Goal: Task Accomplishment & Management: Manage account settings

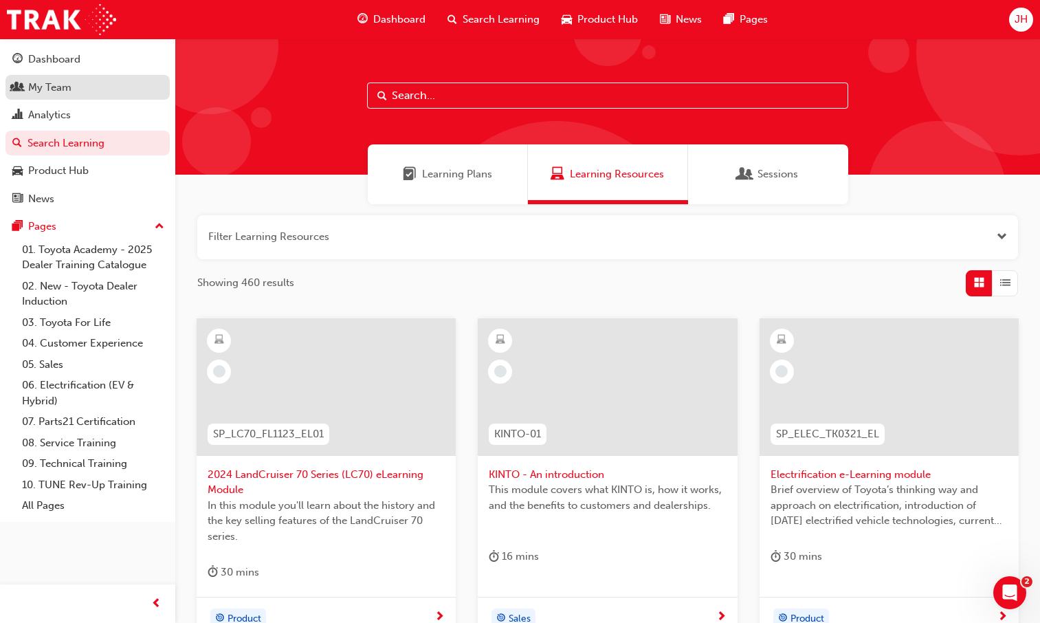
click at [32, 87] on div "My Team" at bounding box center [49, 88] width 43 height 16
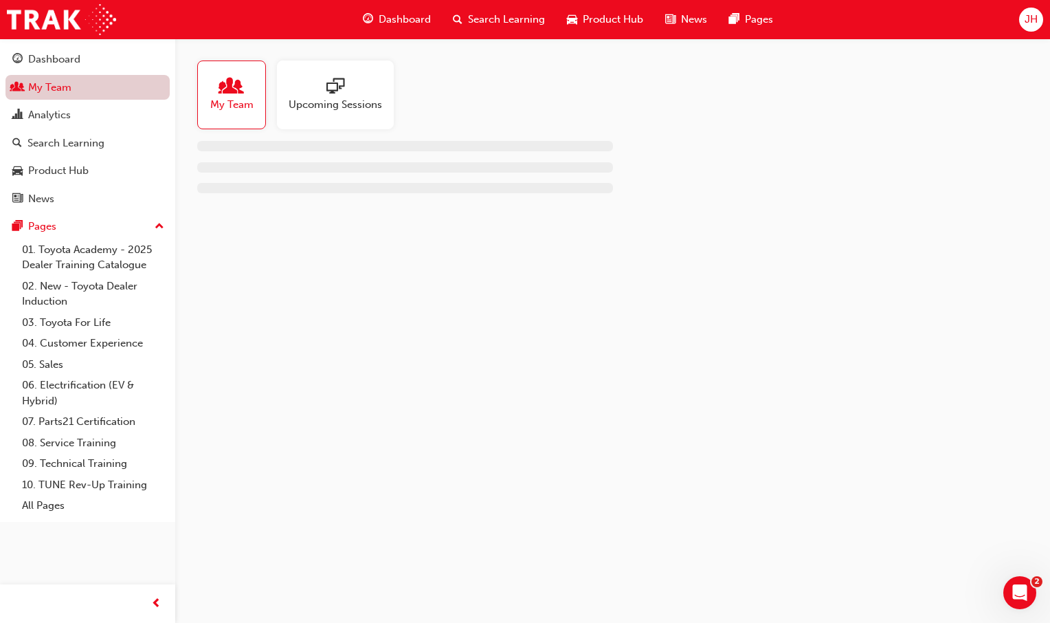
click at [32, 87] on link "My Team" at bounding box center [87, 87] width 164 height 25
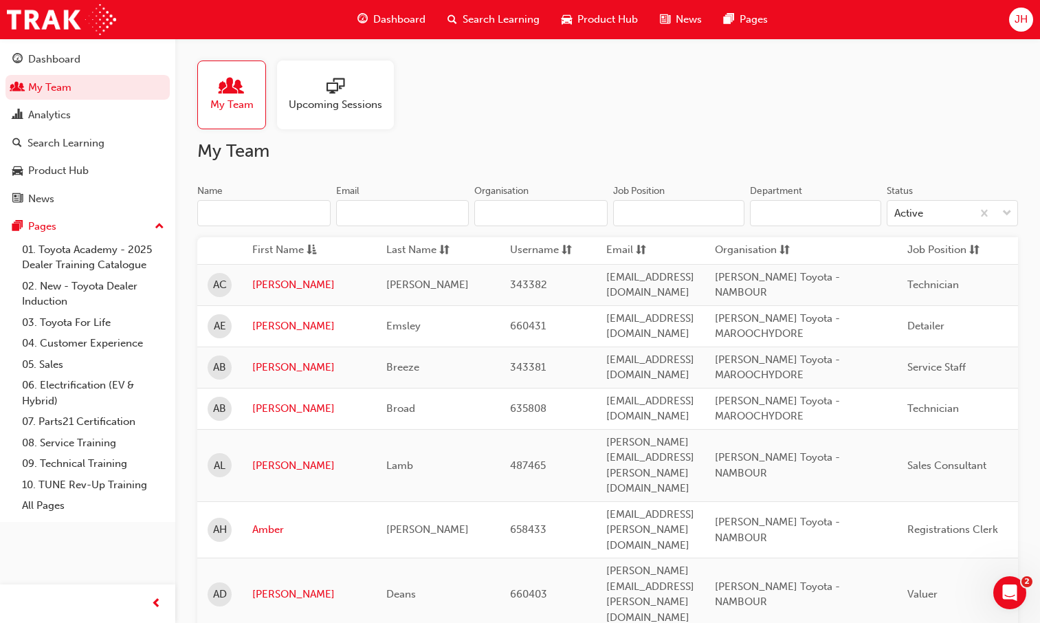
click at [250, 209] on input "Name" at bounding box center [263, 213] width 133 height 26
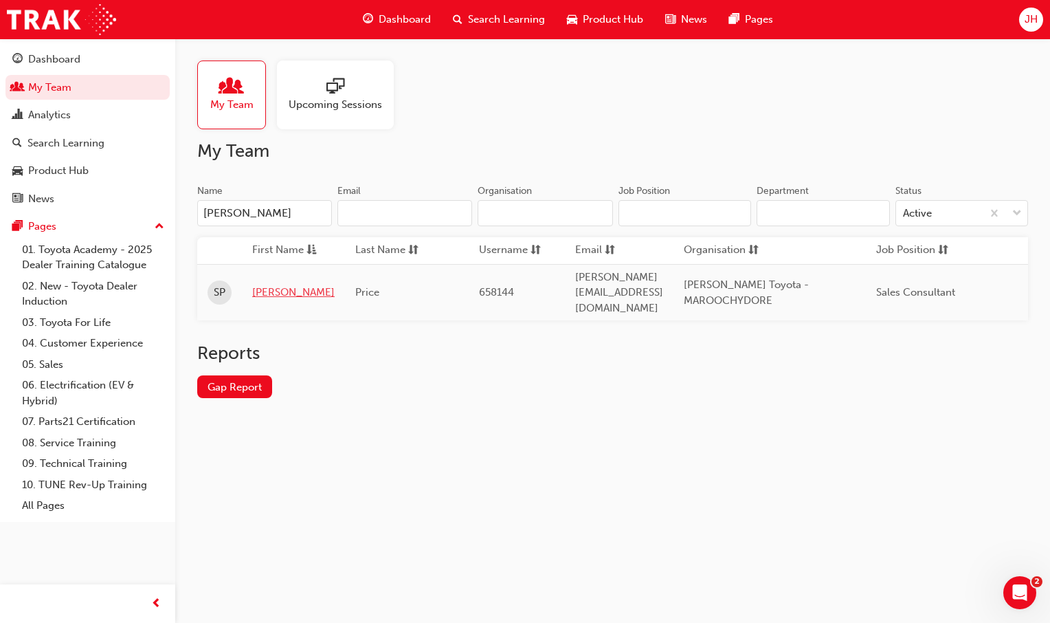
type input "[PERSON_NAME]"
click at [278, 285] on link "[PERSON_NAME]" at bounding box center [293, 293] width 82 height 16
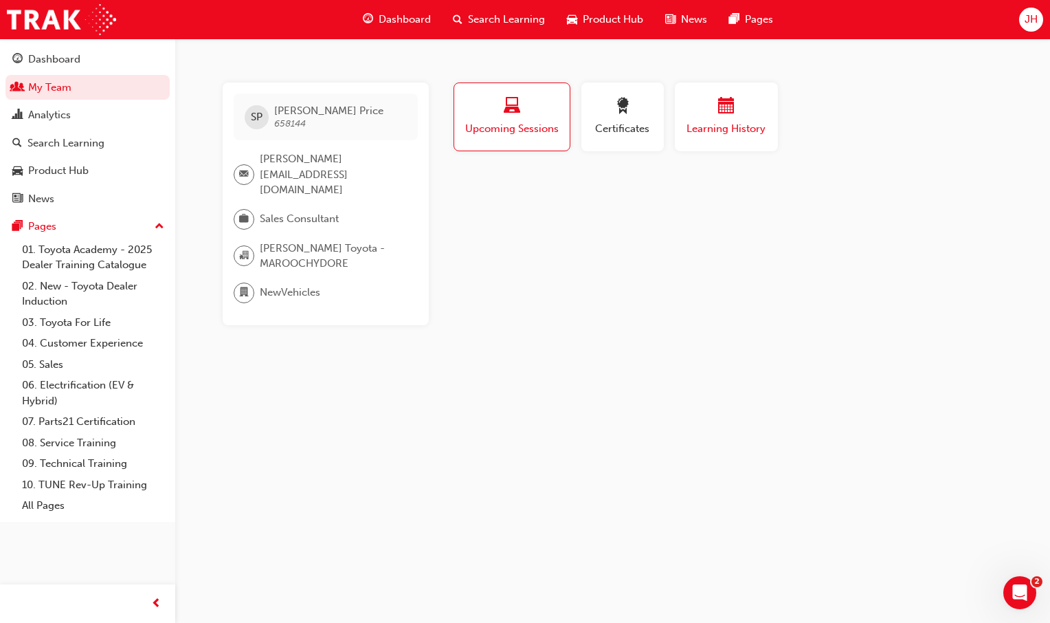
click at [722, 129] on span "Learning History" at bounding box center [726, 129] width 82 height 16
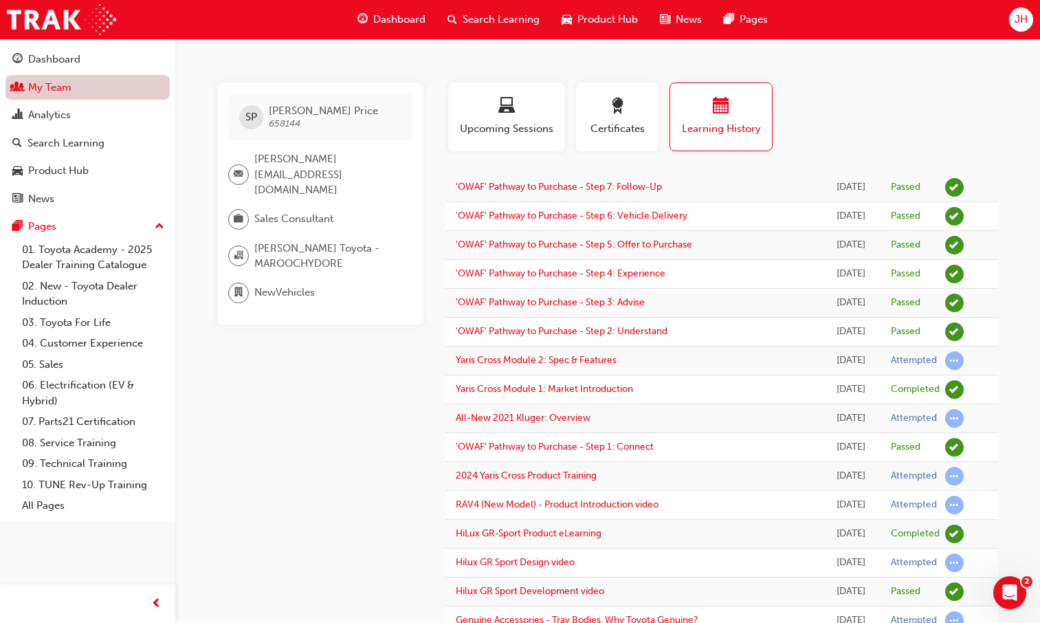
click at [49, 84] on link "My Team" at bounding box center [87, 87] width 164 height 25
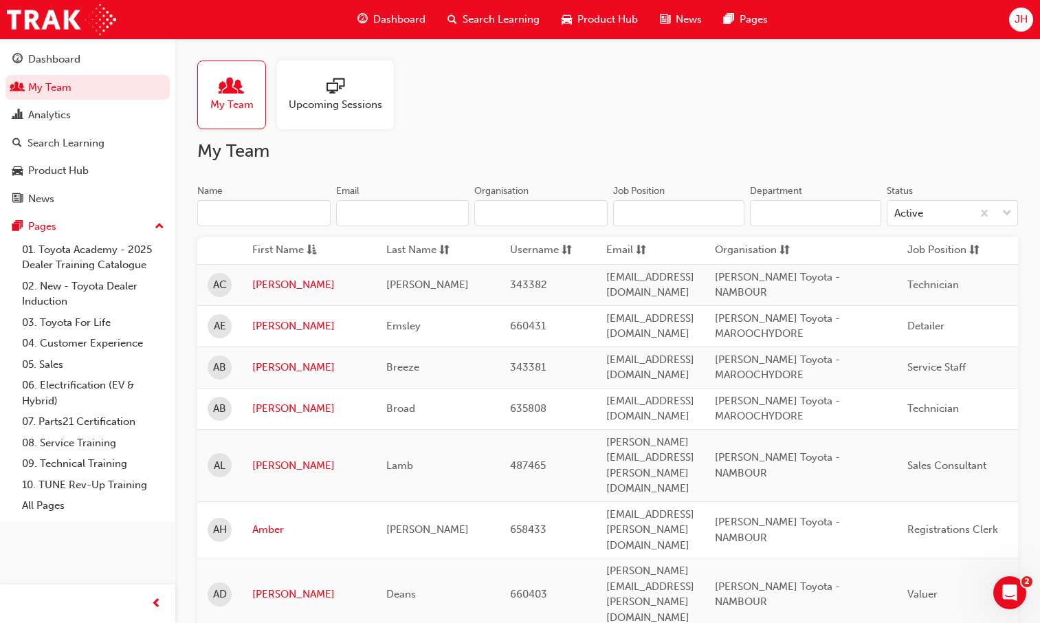
click at [265, 219] on input "Name" at bounding box center [263, 213] width 133 height 26
click at [296, 214] on input "Name" at bounding box center [263, 213] width 133 height 26
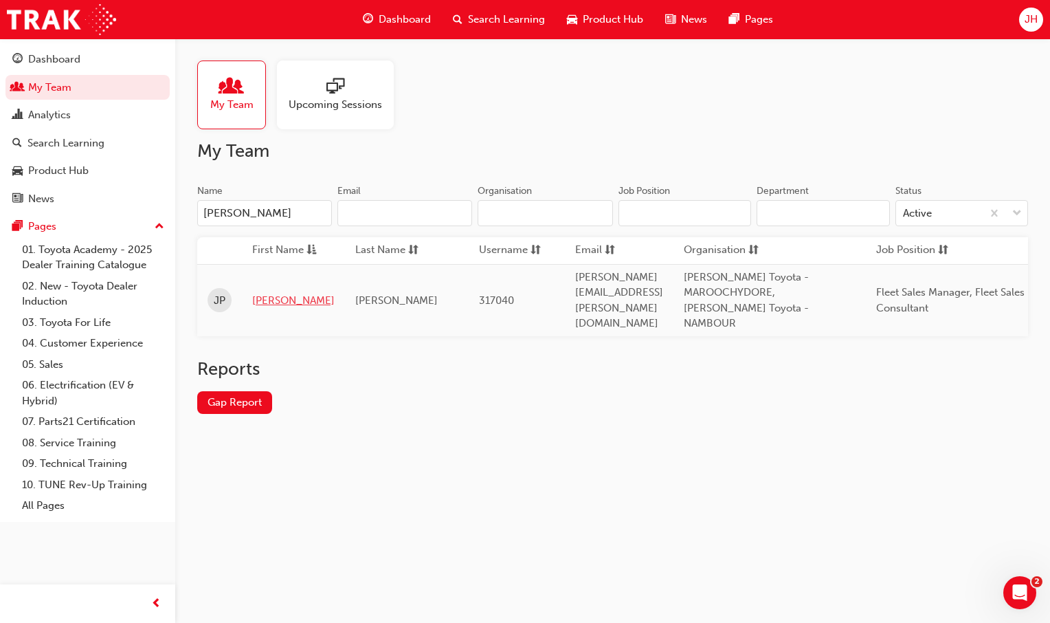
type input "[PERSON_NAME]"
click at [268, 294] on link "[PERSON_NAME]" at bounding box center [293, 301] width 82 height 16
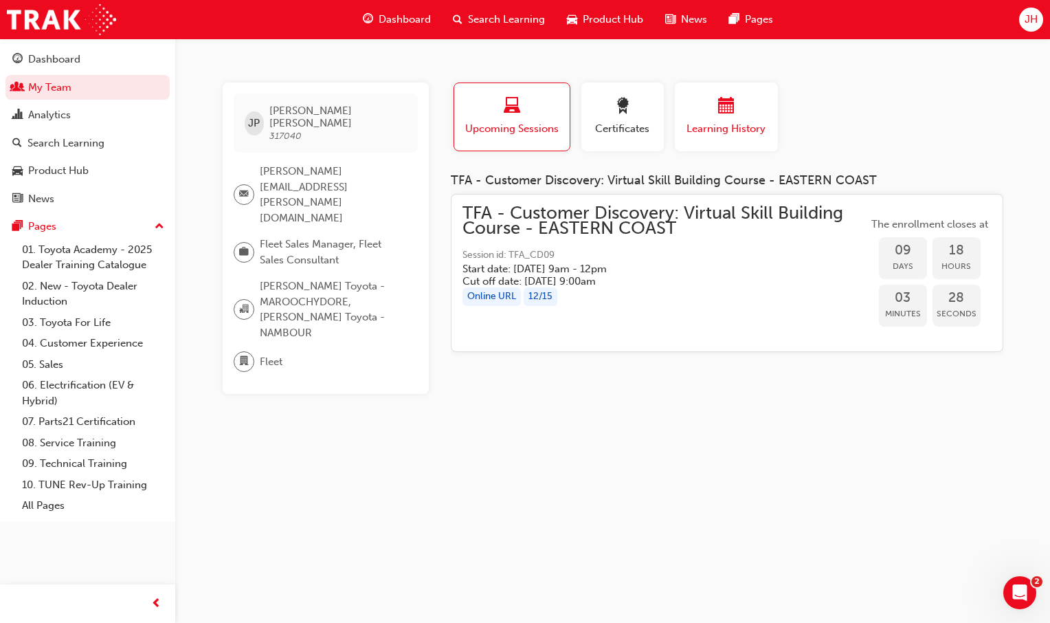
click at [738, 123] on span "Learning History" at bounding box center [726, 129] width 82 height 16
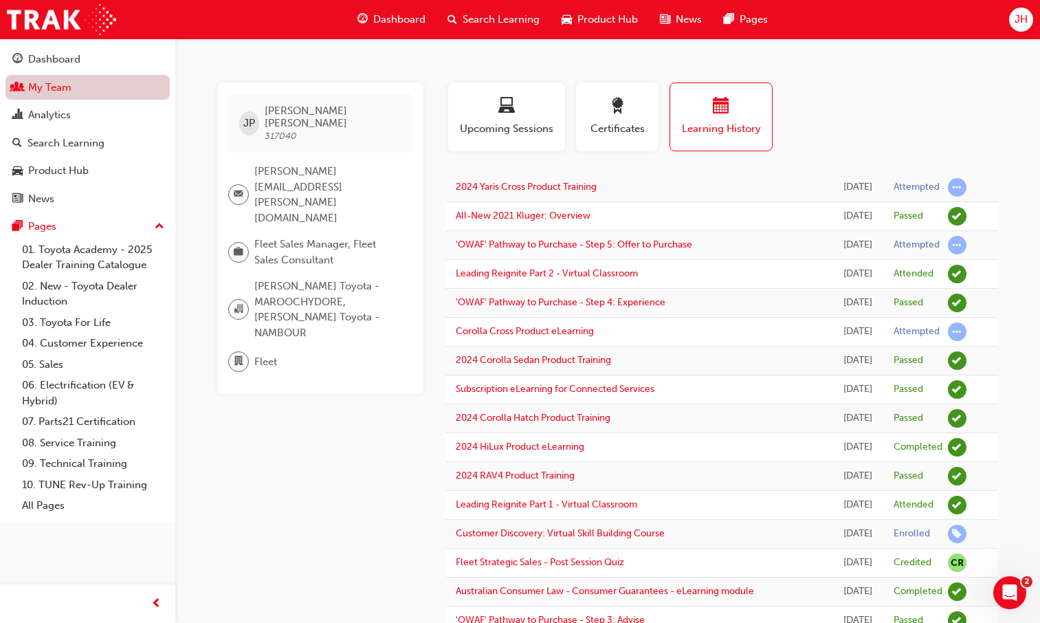
click at [92, 86] on link "My Team" at bounding box center [87, 87] width 164 height 25
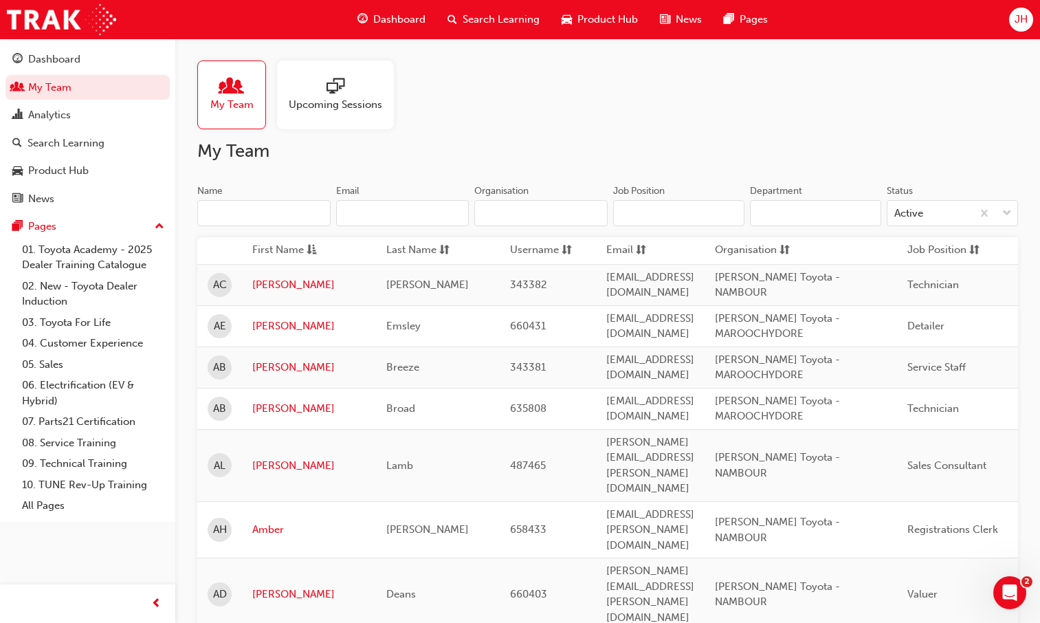
click at [255, 208] on input "Name" at bounding box center [263, 213] width 133 height 26
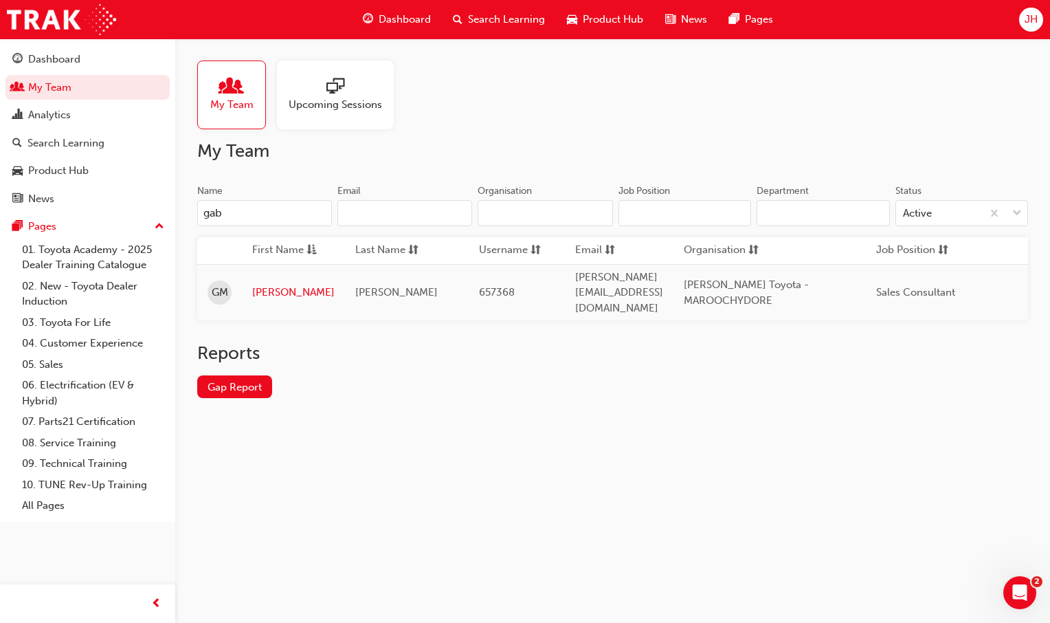
type input "gab"
click at [265, 273] on td "[PERSON_NAME]" at bounding box center [293, 292] width 103 height 56
click at [268, 289] on link "[PERSON_NAME]" at bounding box center [293, 293] width 82 height 16
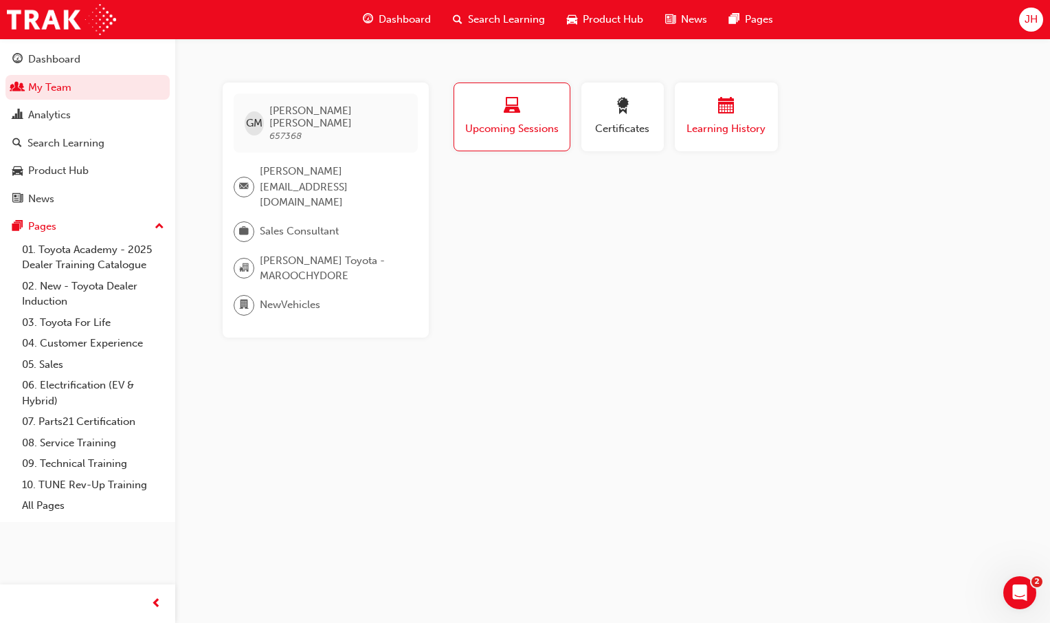
click at [736, 120] on div "Learning History" at bounding box center [726, 117] width 82 height 39
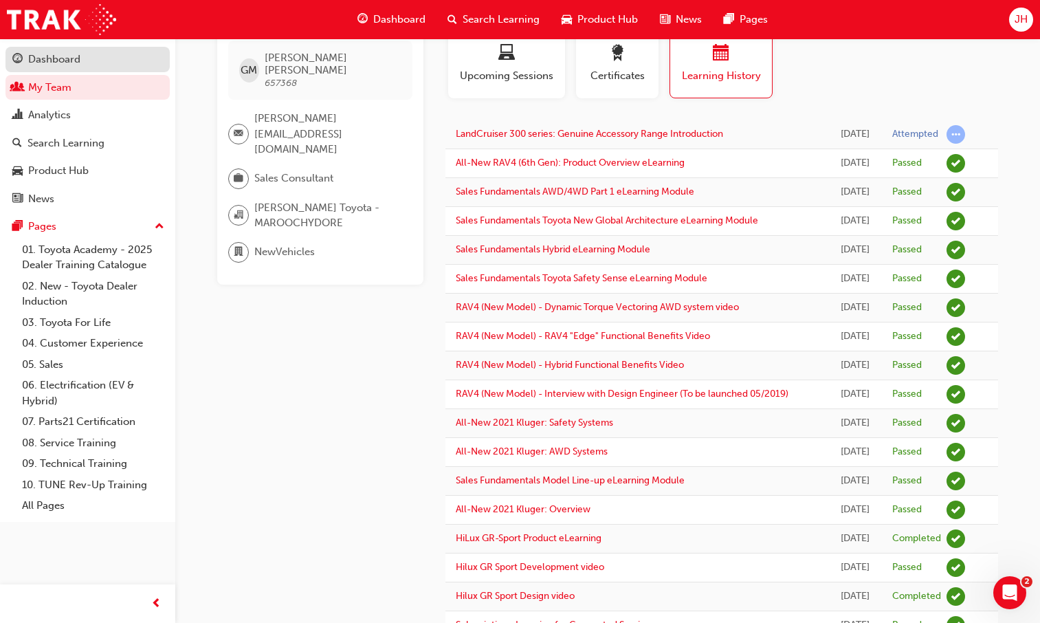
scroll to position [52, 0]
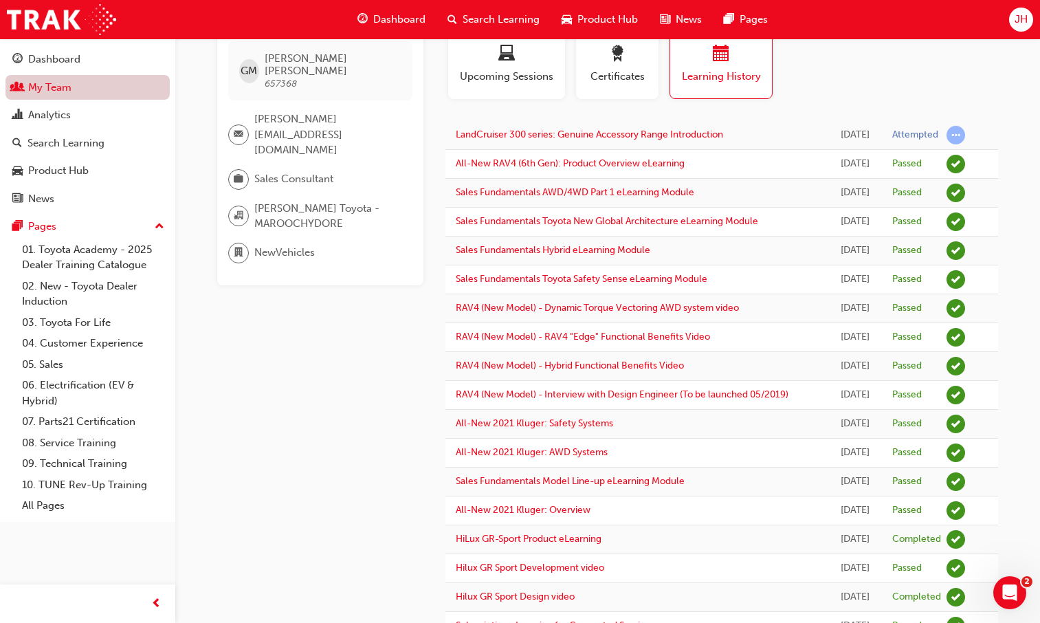
click at [66, 96] on link "My Team" at bounding box center [87, 87] width 164 height 25
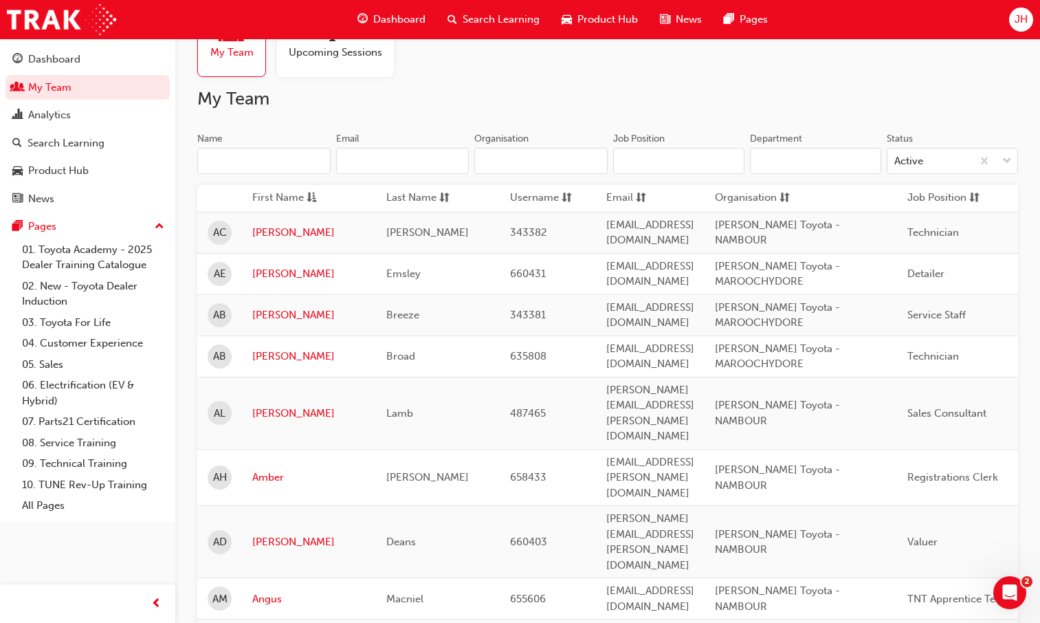
click at [302, 159] on input "Name" at bounding box center [263, 161] width 133 height 26
click at [255, 158] on input "Name" at bounding box center [263, 161] width 133 height 26
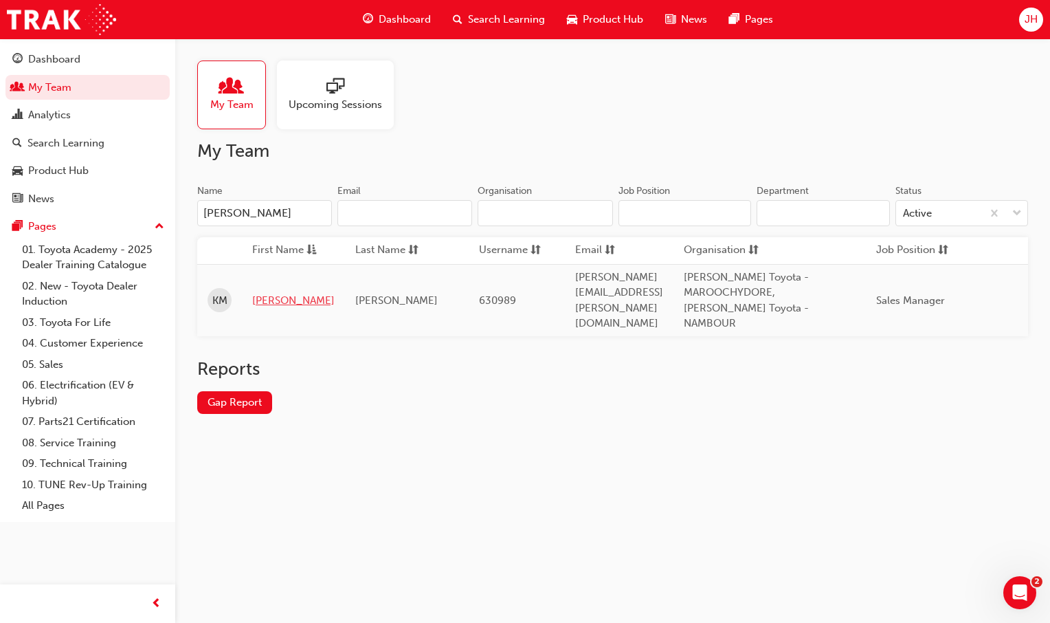
type input "[PERSON_NAME]"
click at [254, 293] on link "[PERSON_NAME]" at bounding box center [293, 301] width 82 height 16
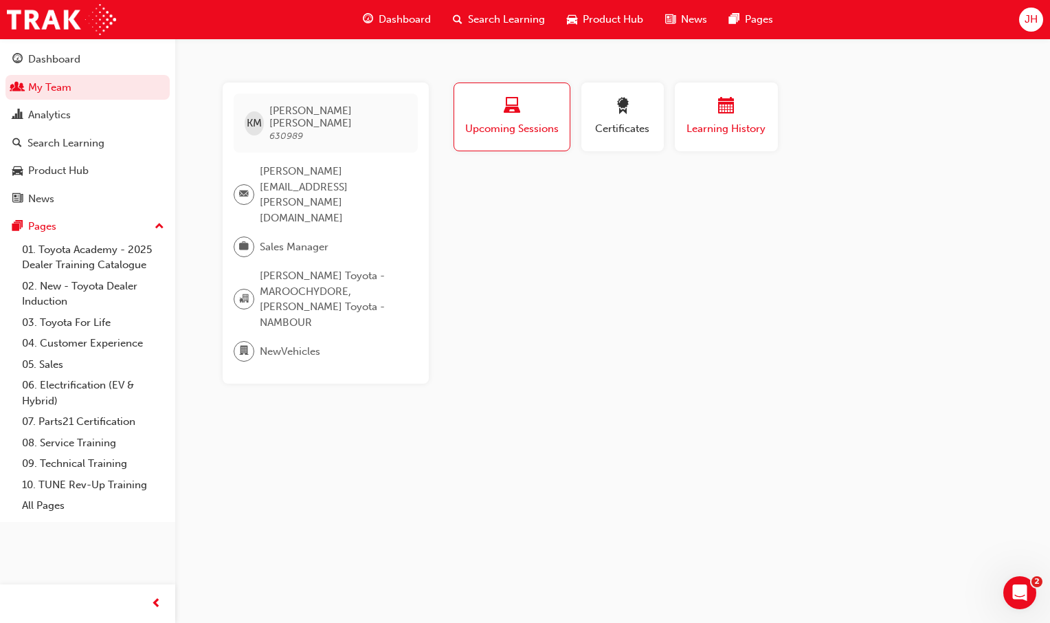
click at [705, 131] on span "Learning History" at bounding box center [726, 129] width 82 height 16
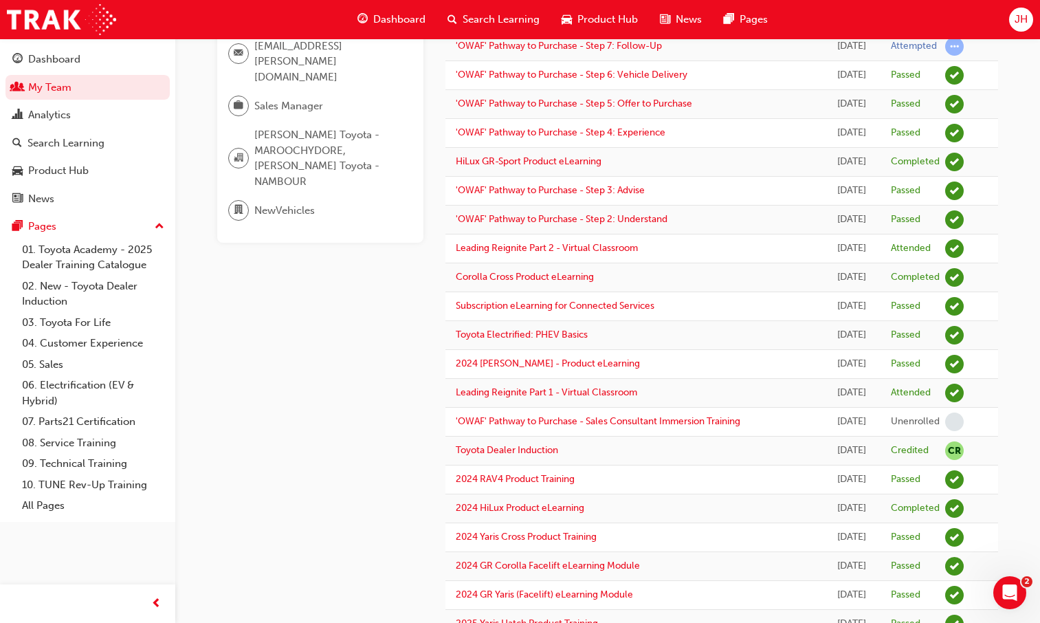
scroll to position [140, 0]
click at [64, 118] on div "Analytics" at bounding box center [49, 115] width 43 height 16
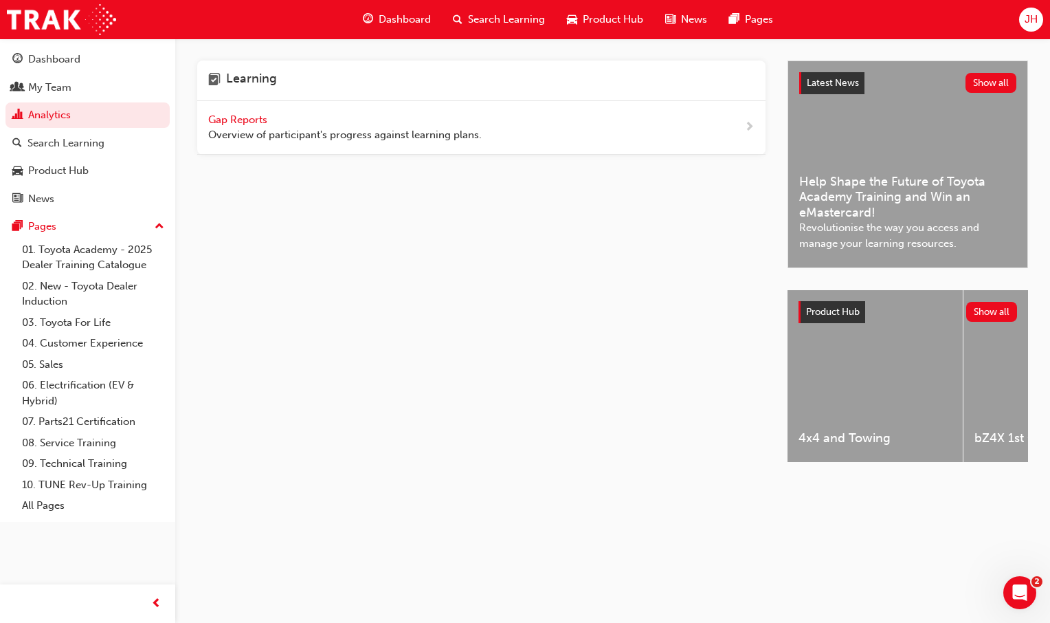
click at [238, 122] on span "Gap Reports" at bounding box center [239, 119] width 62 height 12
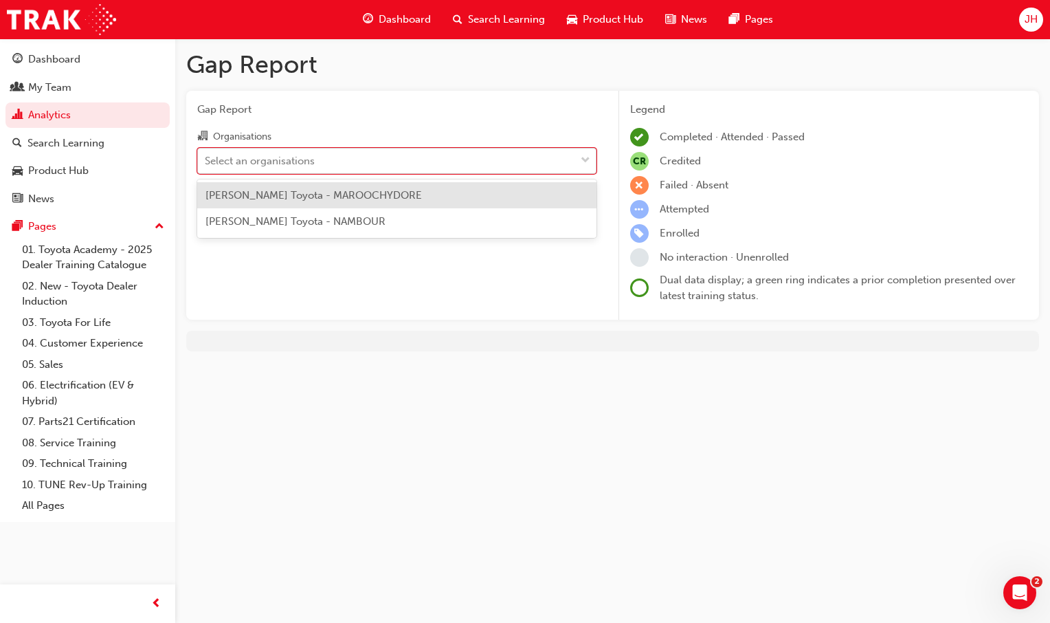
click at [357, 161] on div "Select an organisations" at bounding box center [386, 160] width 377 height 24
click at [206, 161] on input "Organisations option [PERSON_NAME] Toyota - MAROOCHYDORE focused, 1 of 2. 2 res…" at bounding box center [205, 160] width 1 height 12
click at [334, 200] on span "[PERSON_NAME] Toyota - MAROOCHYDORE" at bounding box center [314, 195] width 217 height 12
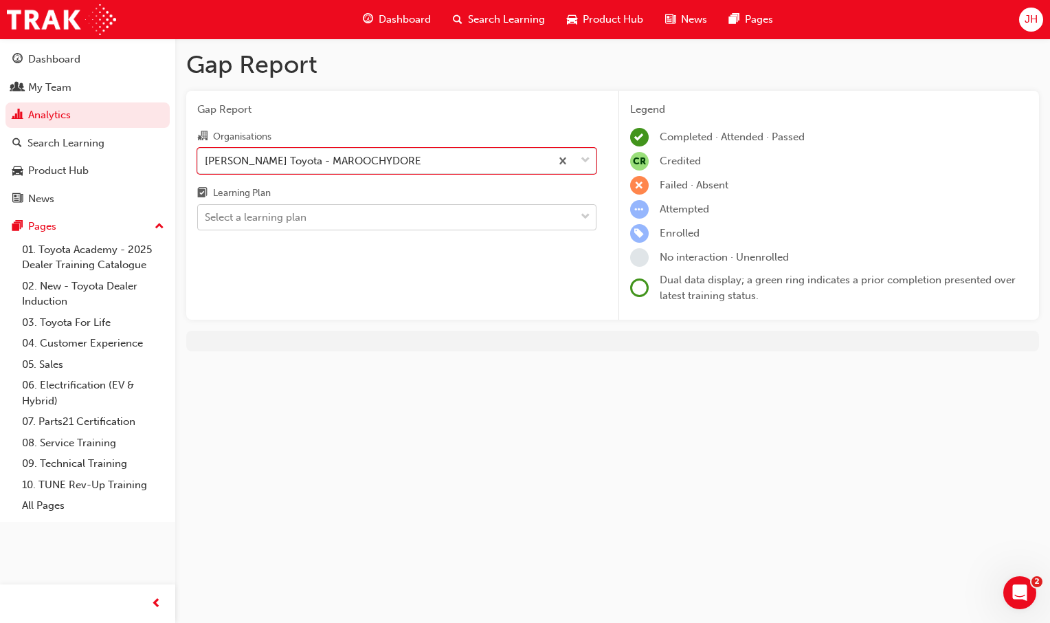
click at [331, 222] on div "Select a learning plan" at bounding box center [386, 218] width 377 height 24
click at [206, 222] on input "Learning Plan Select a learning plan" at bounding box center [205, 217] width 1 height 12
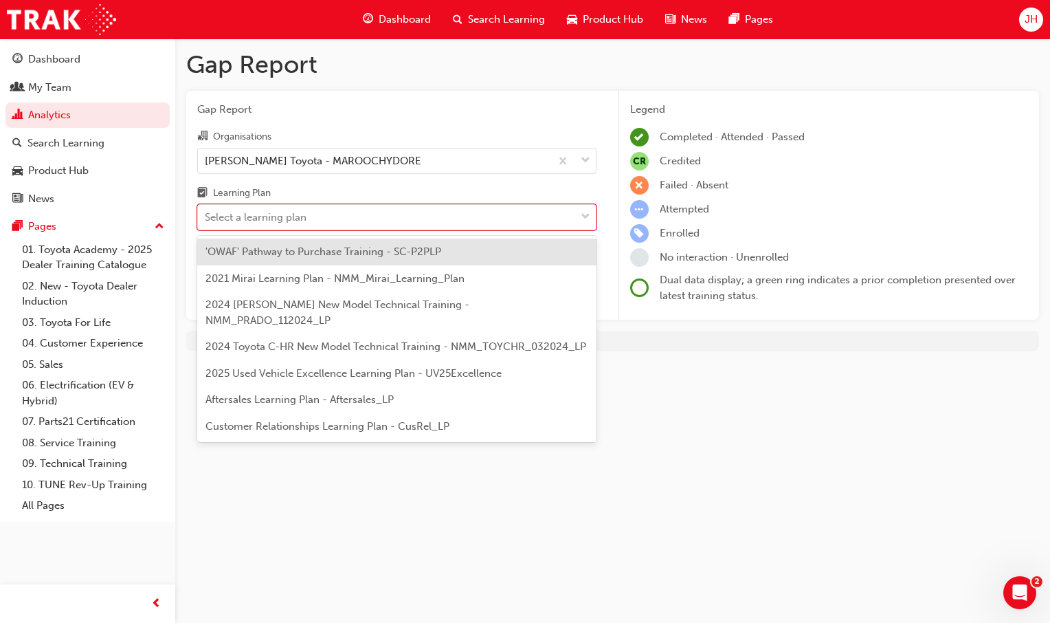
click at [354, 253] on span "'OWAF' Pathway to Purchase Training - SC-P2PLP" at bounding box center [324, 251] width 236 height 12
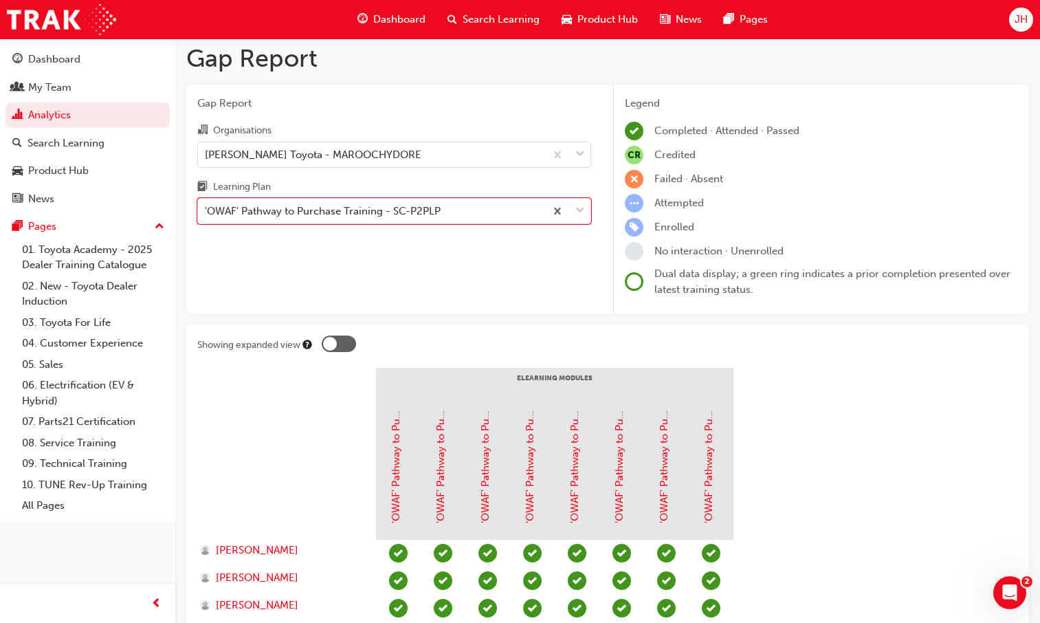
scroll to position [3, 0]
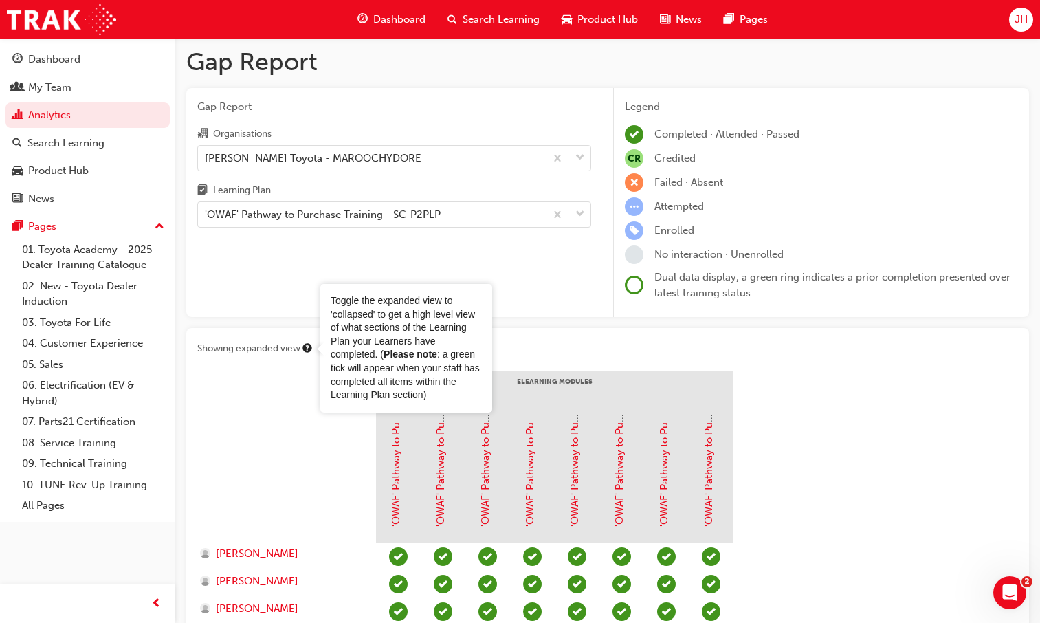
click at [320, 350] on div "Toggle the expanded view to 'collapsed' to get a high level view of what sectio…" at bounding box center [406, 348] width 172 height 129
click at [280, 452] on div at bounding box center [286, 474] width 179 height 137
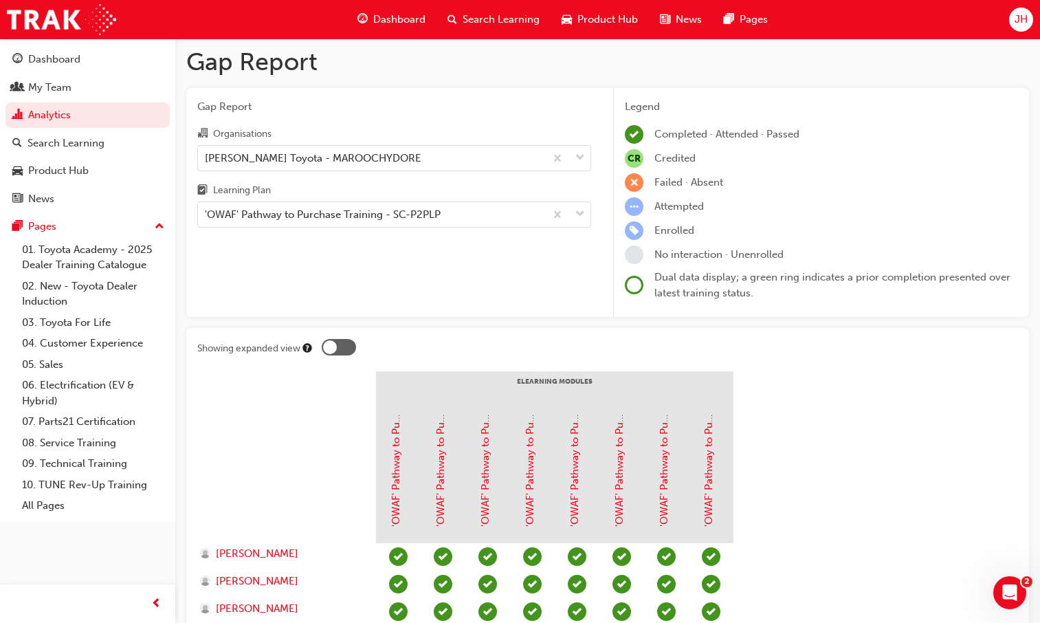
click at [331, 344] on div at bounding box center [330, 347] width 14 height 14
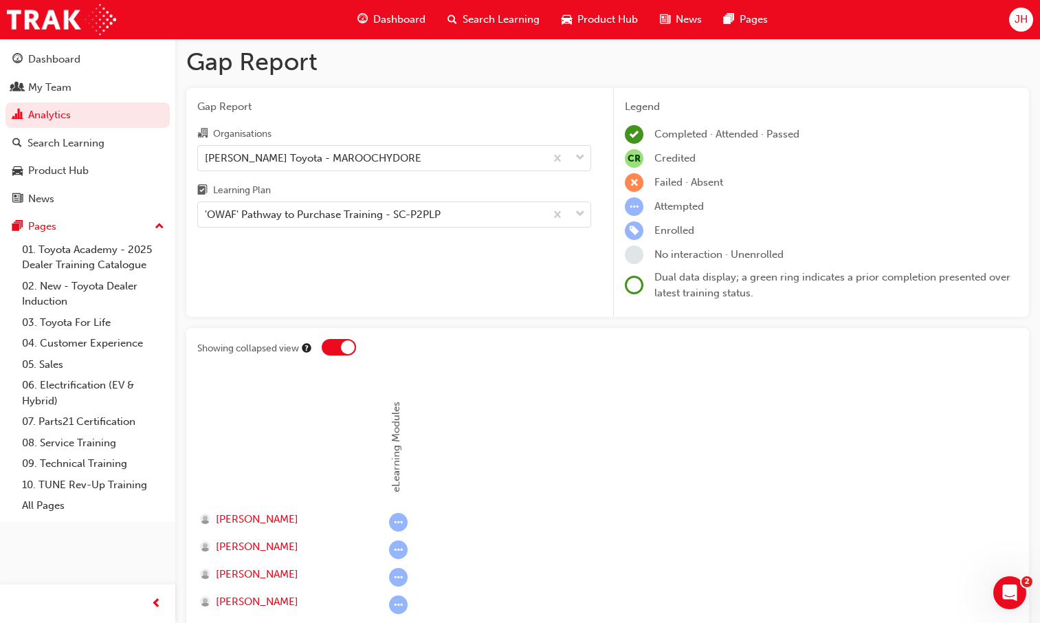
click at [347, 346] on div at bounding box center [348, 347] width 14 height 14
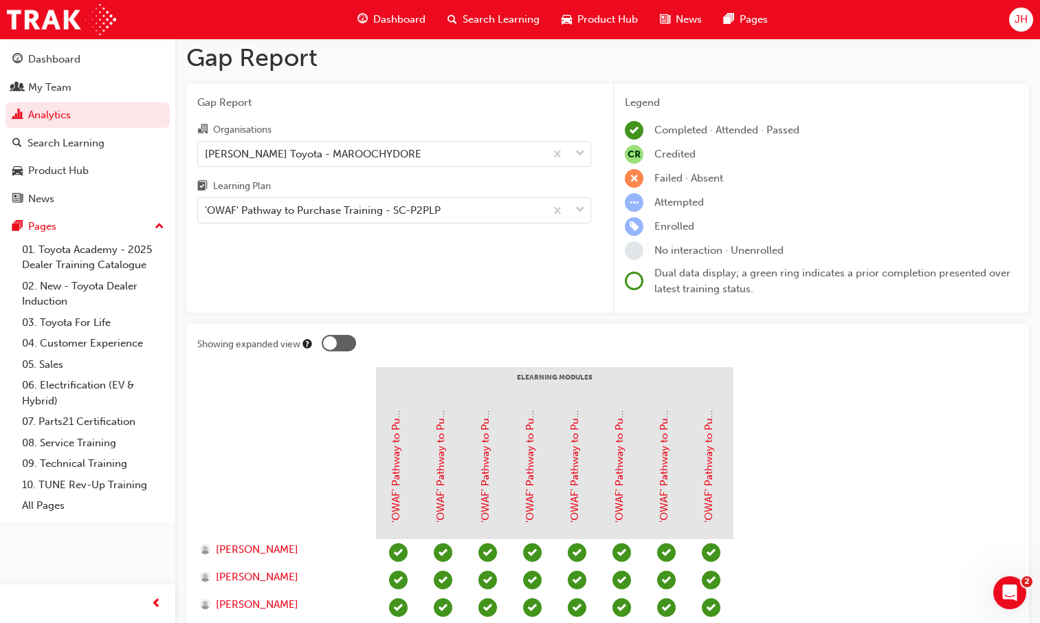
scroll to position [0, 0]
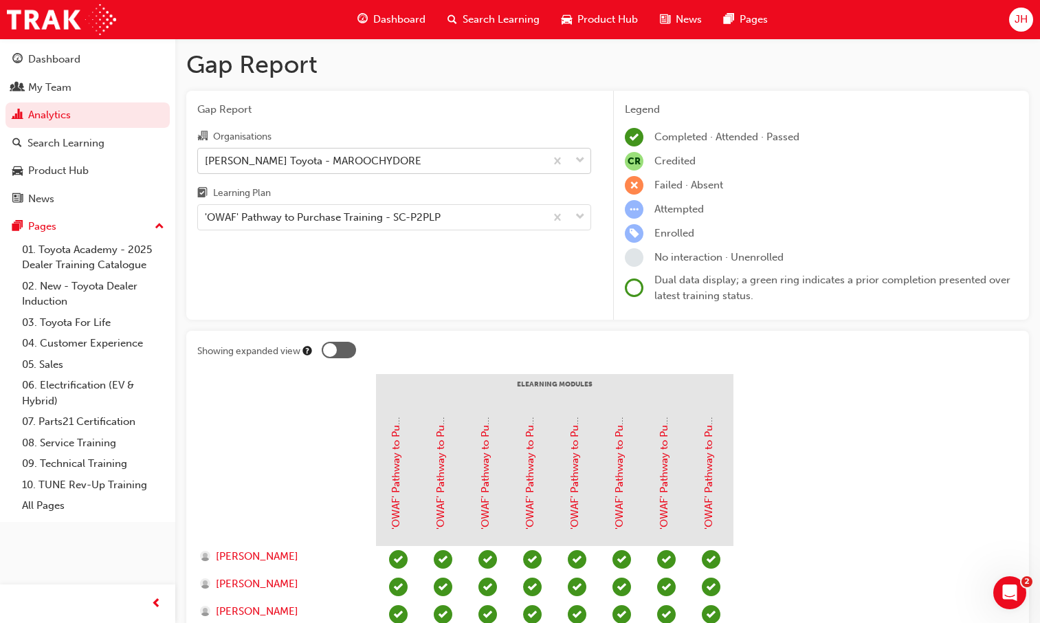
click at [577, 163] on span "down-icon" at bounding box center [580, 161] width 10 height 18
click at [206, 163] on input "Organisations [PERSON_NAME] Toyota - MAROOCHYDORE" at bounding box center [205, 160] width 1 height 12
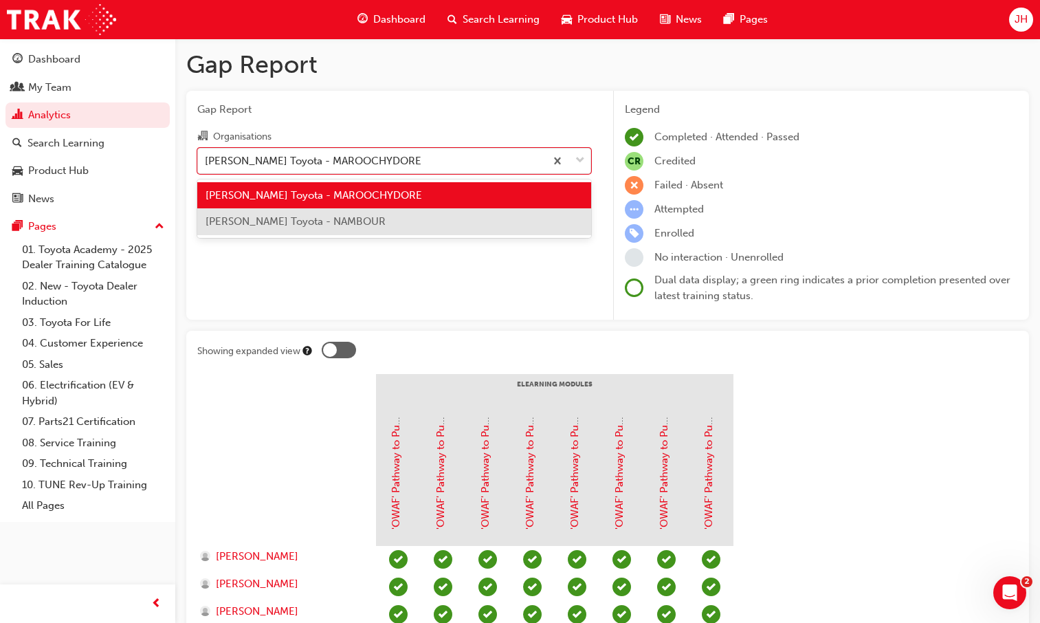
click at [469, 219] on div "[PERSON_NAME] Toyota - NAMBOUR" at bounding box center [394, 221] width 394 height 27
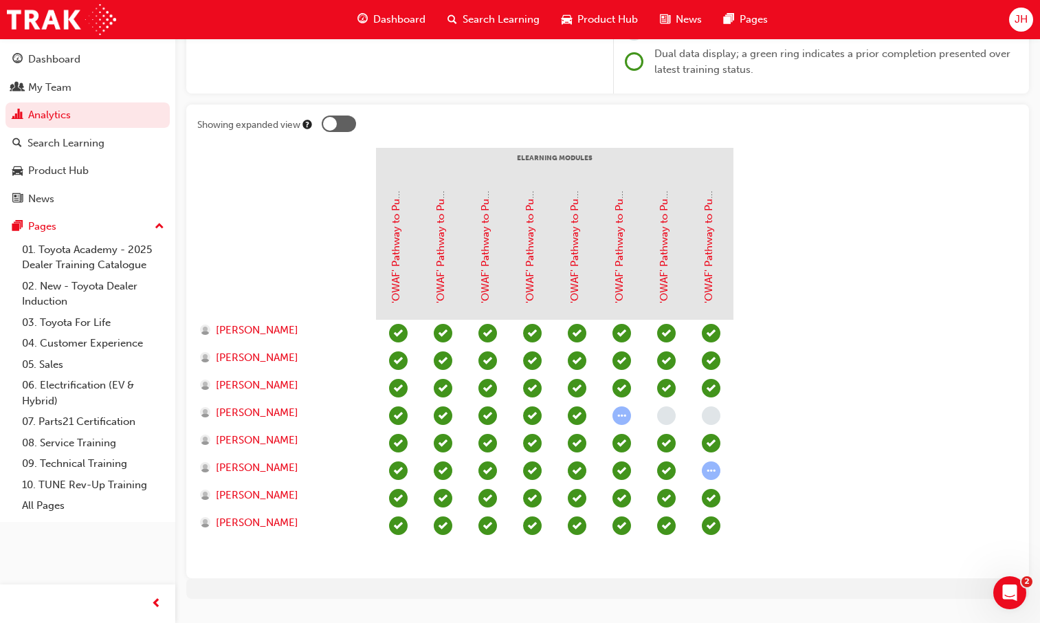
scroll to position [228, 0]
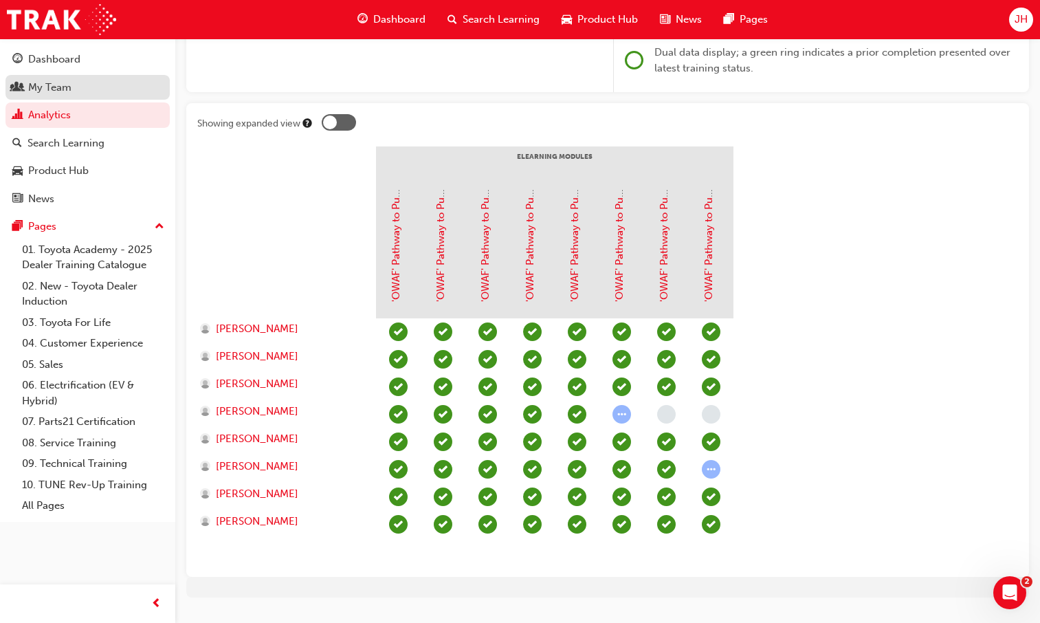
click at [72, 84] on div "My Team" at bounding box center [87, 87] width 151 height 17
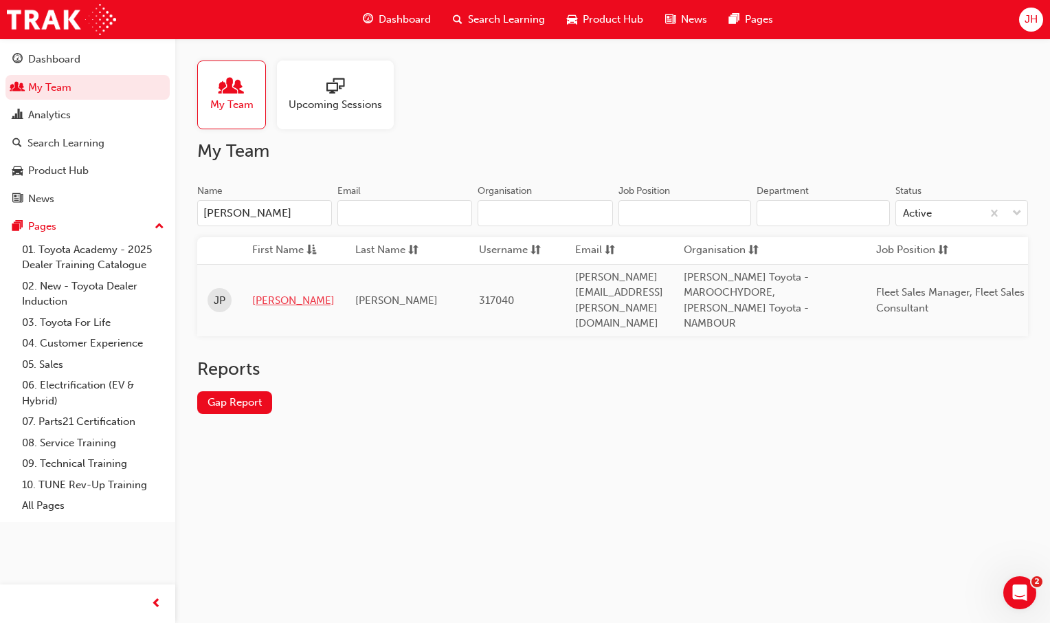
type input "[PERSON_NAME]"
click at [265, 293] on link "[PERSON_NAME]" at bounding box center [293, 301] width 82 height 16
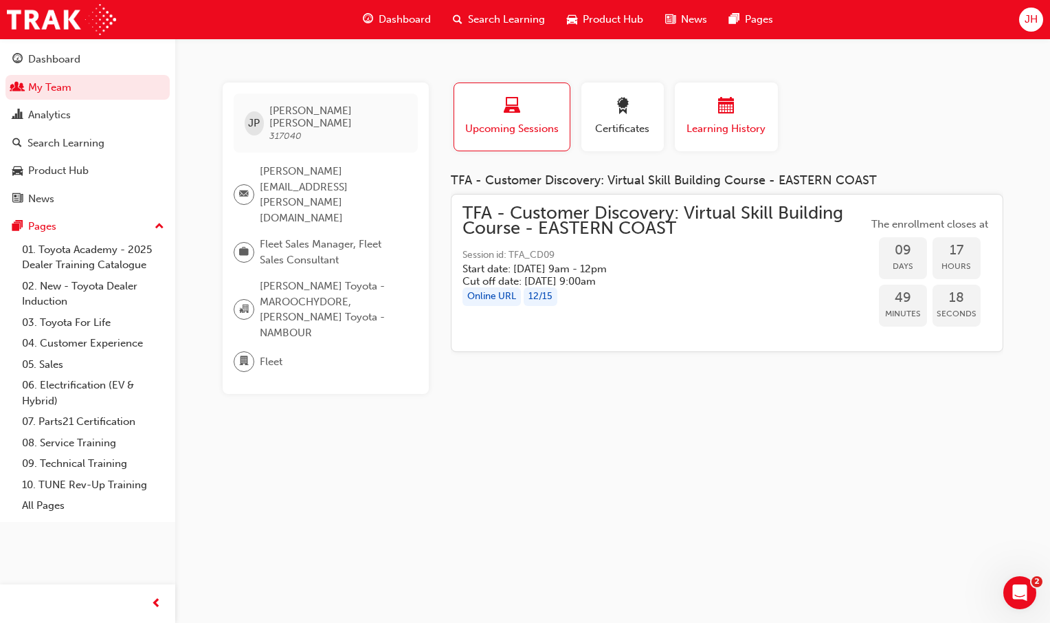
click at [727, 129] on span "Learning History" at bounding box center [726, 129] width 82 height 16
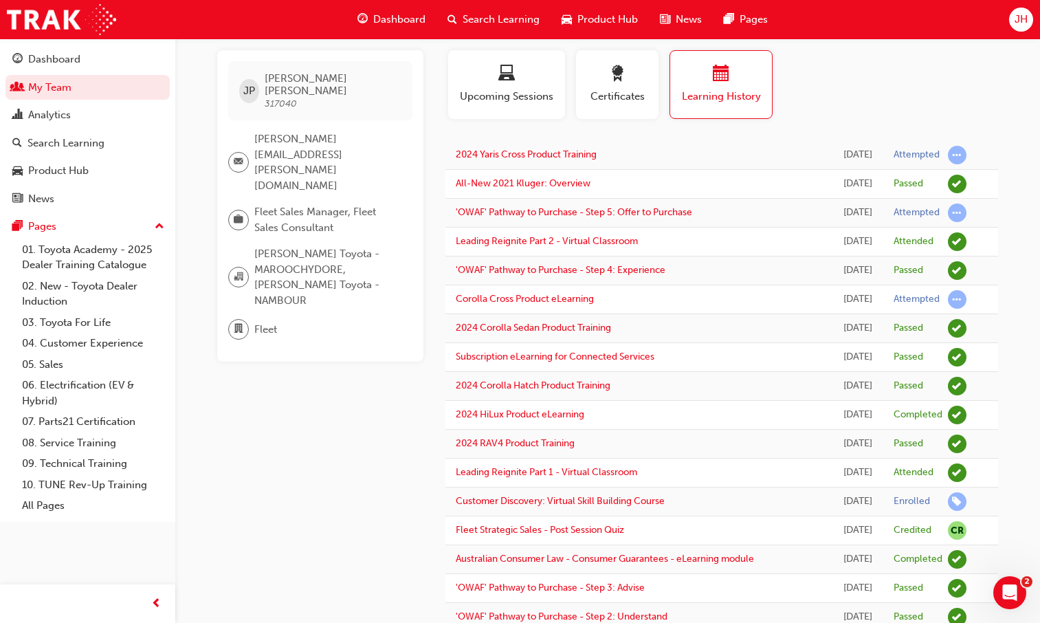
scroll to position [33, 0]
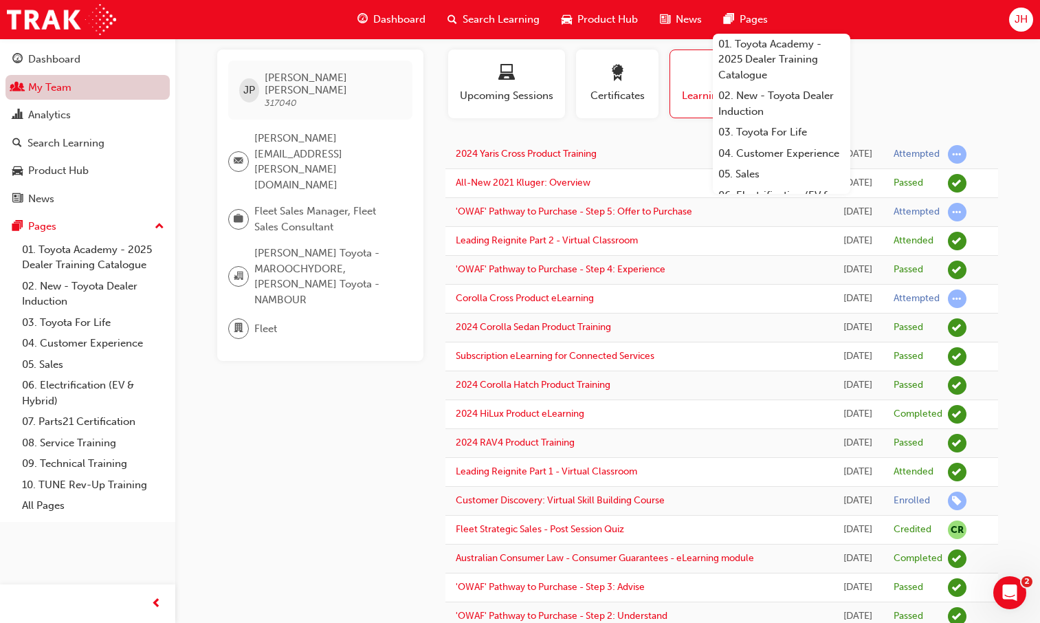
drag, startPoint x: 104, startPoint y: 84, endPoint x: 116, endPoint y: 82, distance: 11.8
click at [104, 84] on link "My Team" at bounding box center [87, 87] width 164 height 25
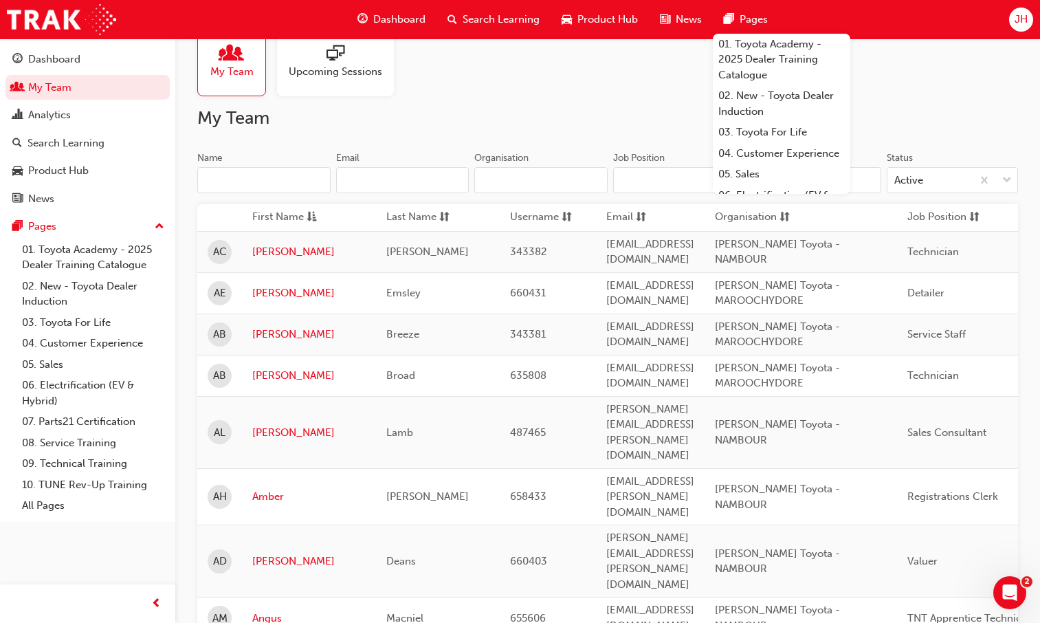
click at [301, 174] on input "Name" at bounding box center [263, 180] width 133 height 26
click at [273, 179] on input "Name" at bounding box center [263, 180] width 133 height 26
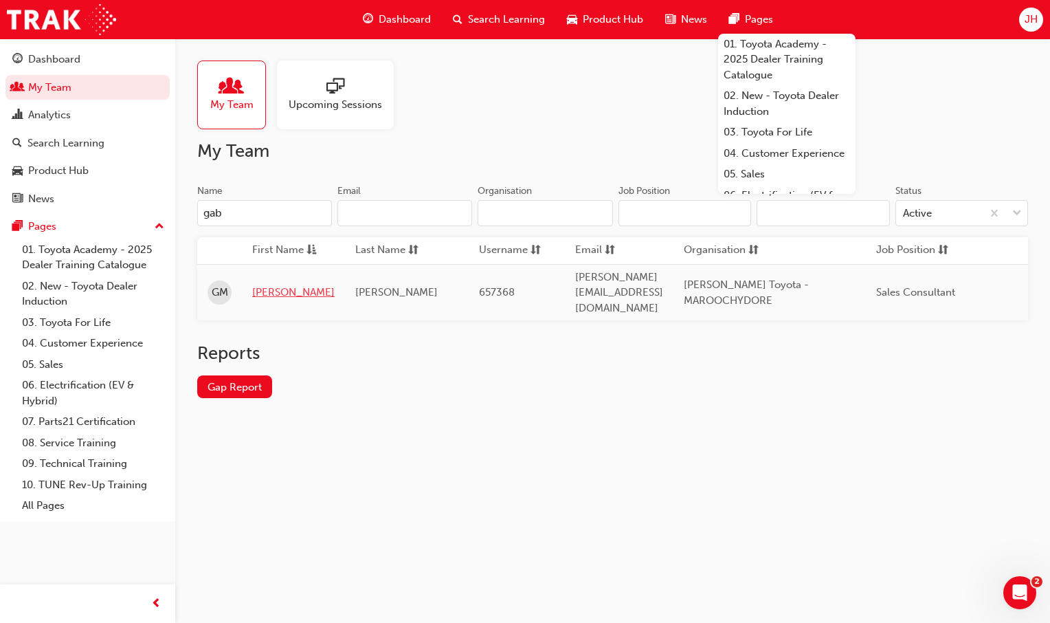
type input "gab"
click at [265, 285] on link "[PERSON_NAME]" at bounding box center [293, 293] width 82 height 16
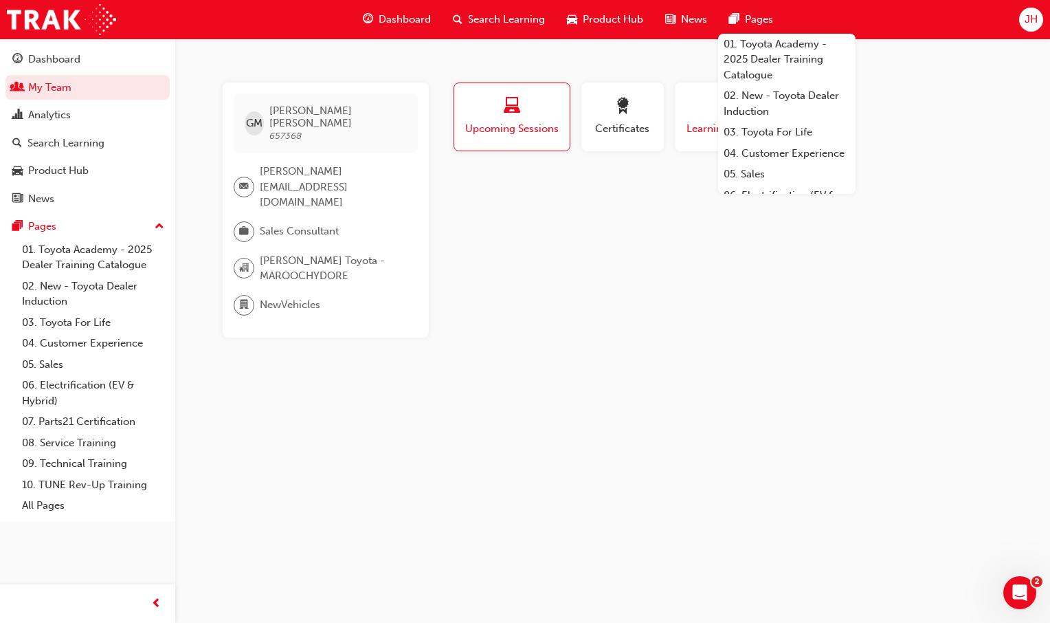
click at [687, 129] on span "Learning History" at bounding box center [726, 129] width 82 height 16
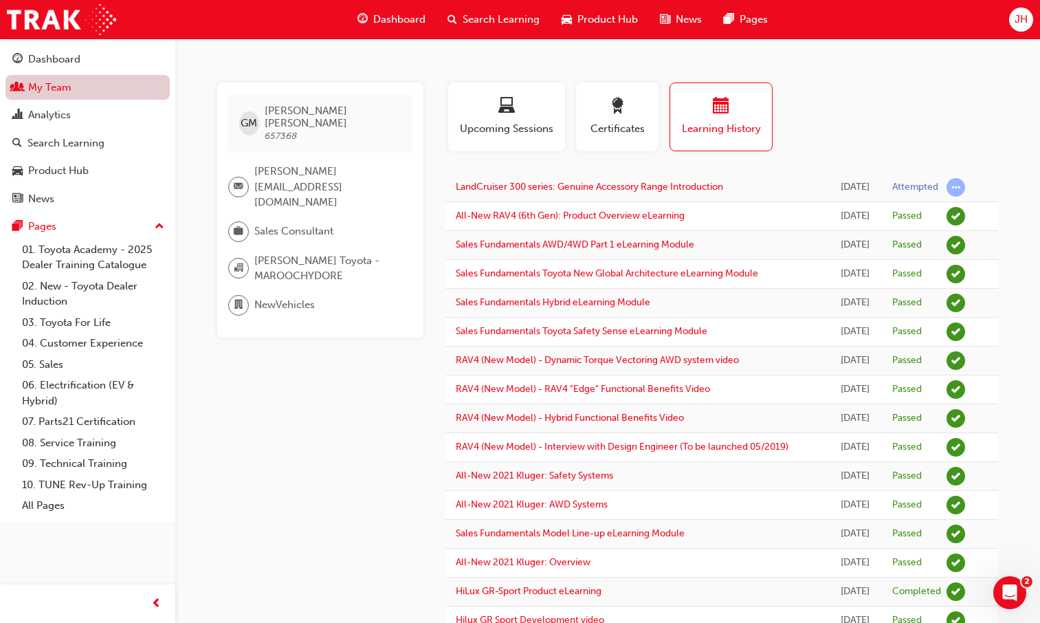
click at [82, 88] on link "My Team" at bounding box center [87, 87] width 164 height 25
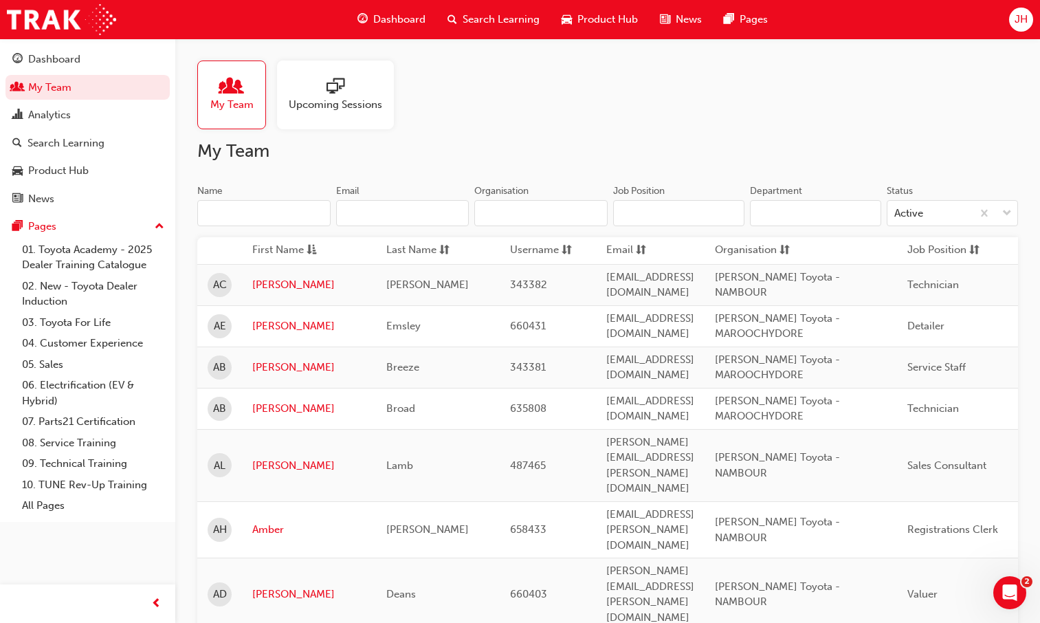
click at [267, 208] on input "Name" at bounding box center [263, 213] width 133 height 26
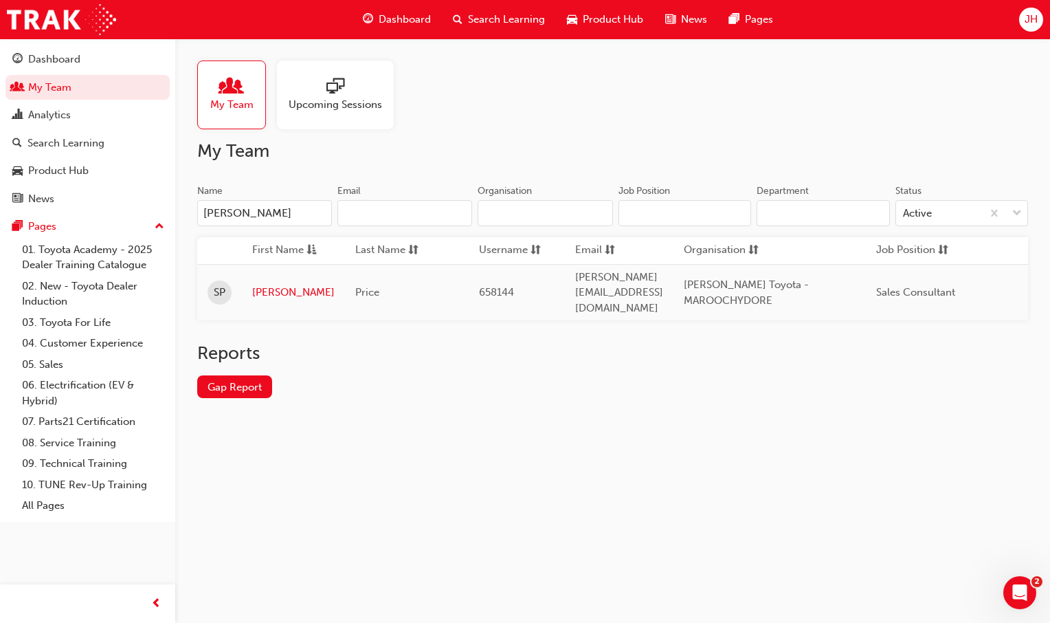
type input "[PERSON_NAME]"
click at [269, 294] on td "[PERSON_NAME]" at bounding box center [293, 292] width 103 height 56
click at [276, 285] on link "[PERSON_NAME]" at bounding box center [293, 293] width 82 height 16
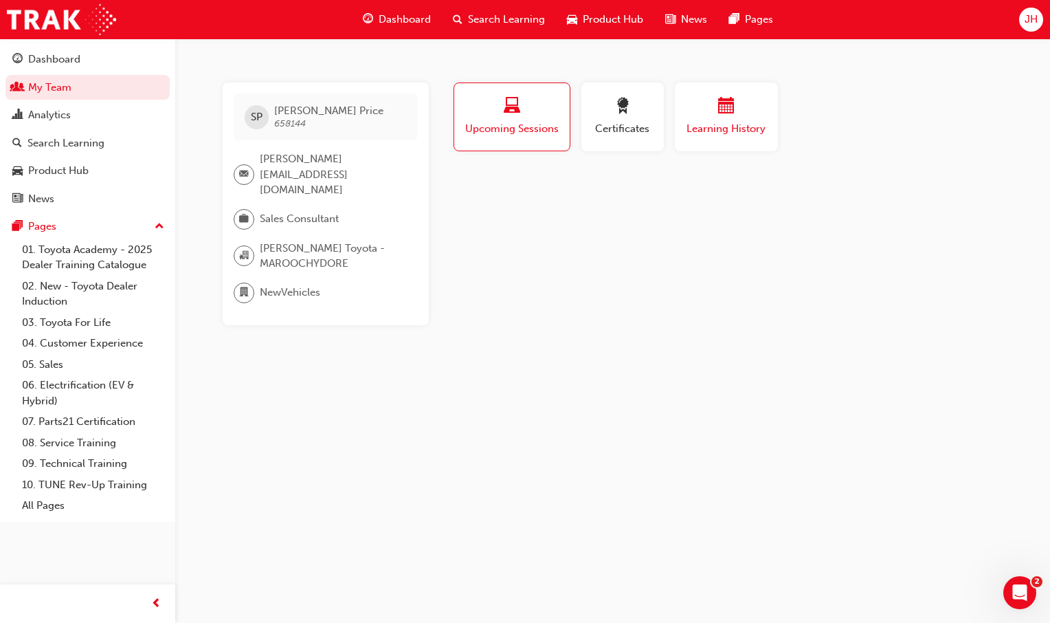
click at [723, 114] on span "calendar-icon" at bounding box center [726, 107] width 16 height 19
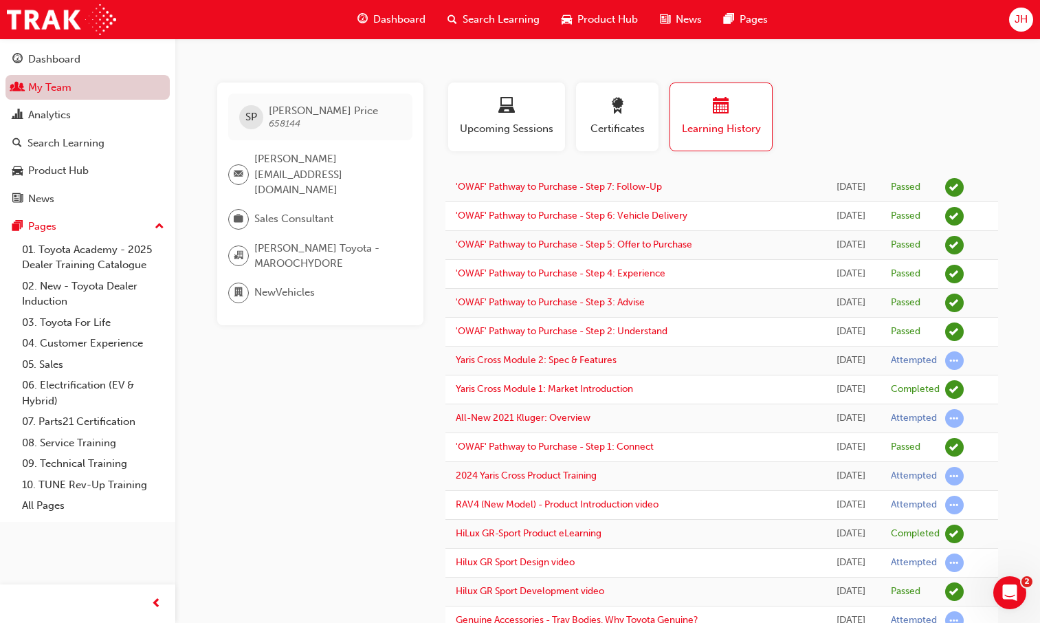
click at [61, 89] on link "My Team" at bounding box center [87, 87] width 164 height 25
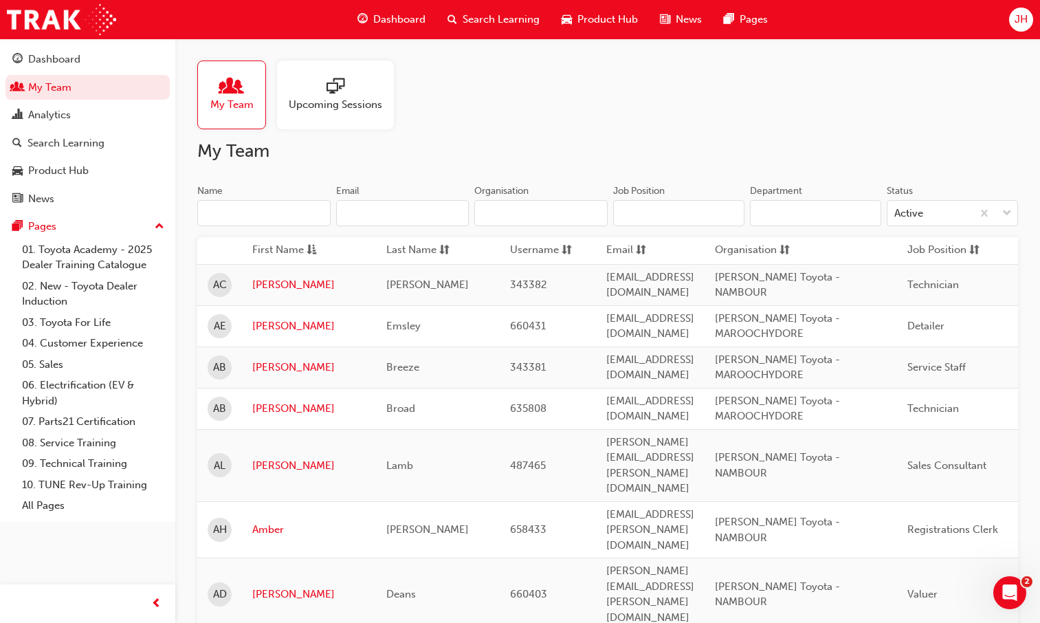
click at [283, 222] on input "Name" at bounding box center [263, 213] width 133 height 26
click at [276, 201] on input "Name" at bounding box center [263, 213] width 133 height 26
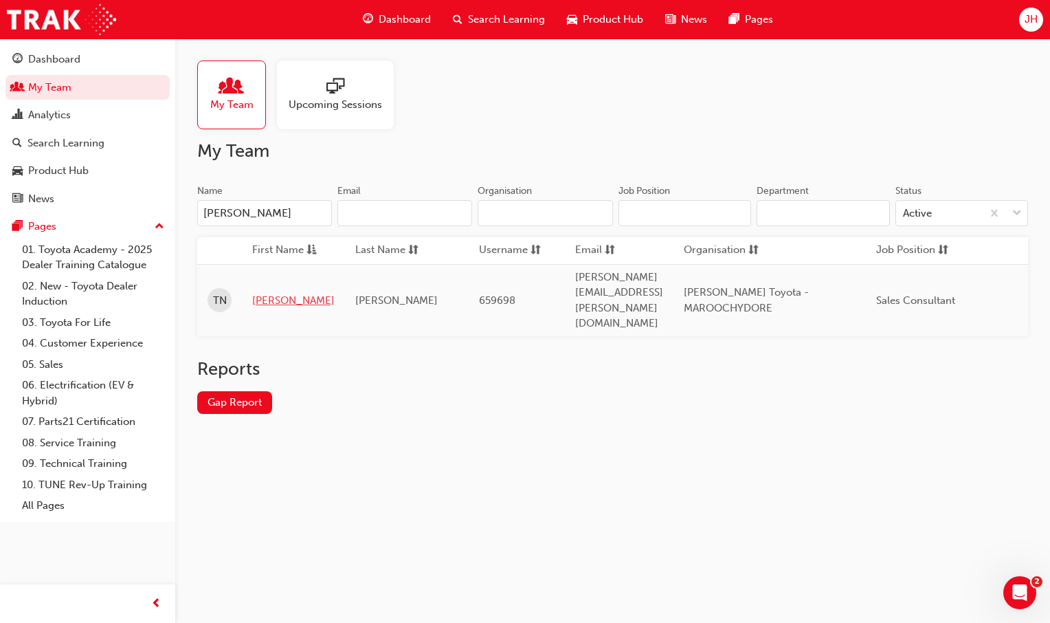
type input "[PERSON_NAME]"
click at [261, 293] on link "[PERSON_NAME]" at bounding box center [293, 301] width 82 height 16
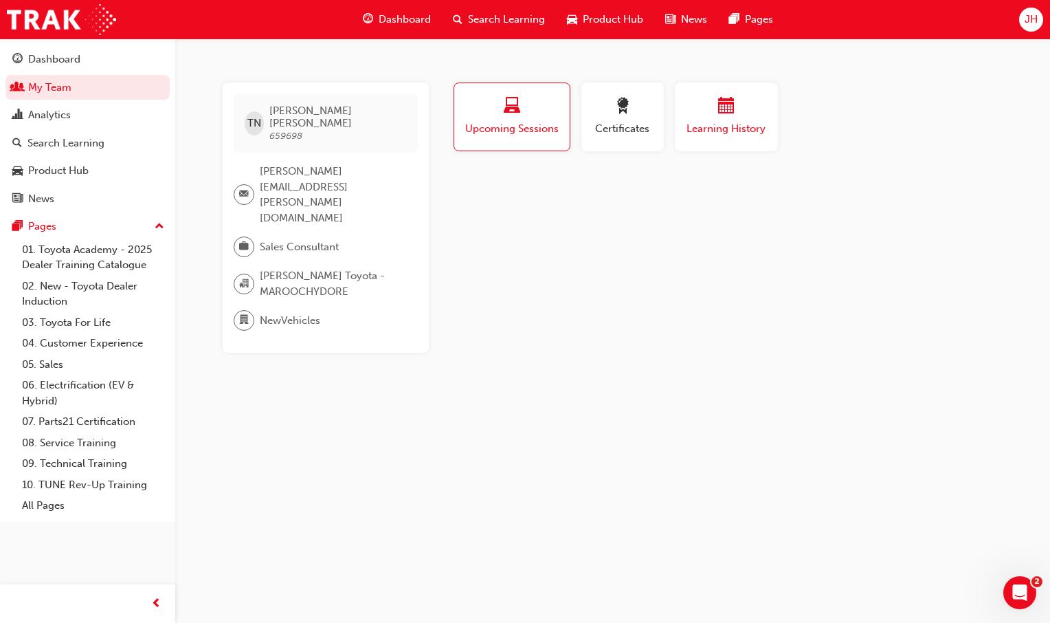
click at [727, 106] on span "calendar-icon" at bounding box center [726, 107] width 16 height 19
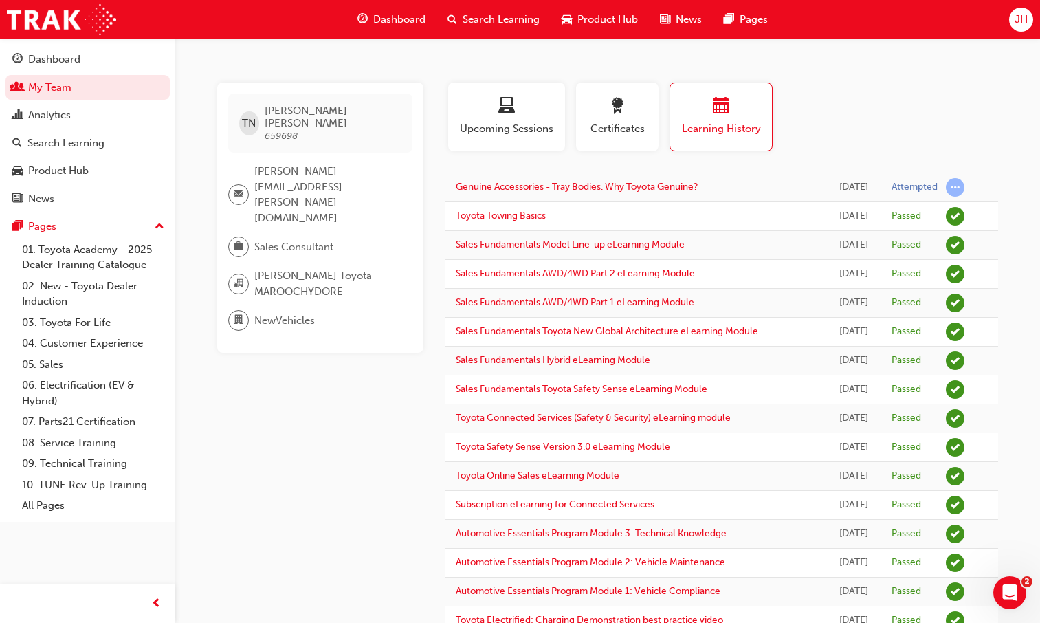
click at [486, 14] on span "Search Learning" at bounding box center [501, 20] width 77 height 16
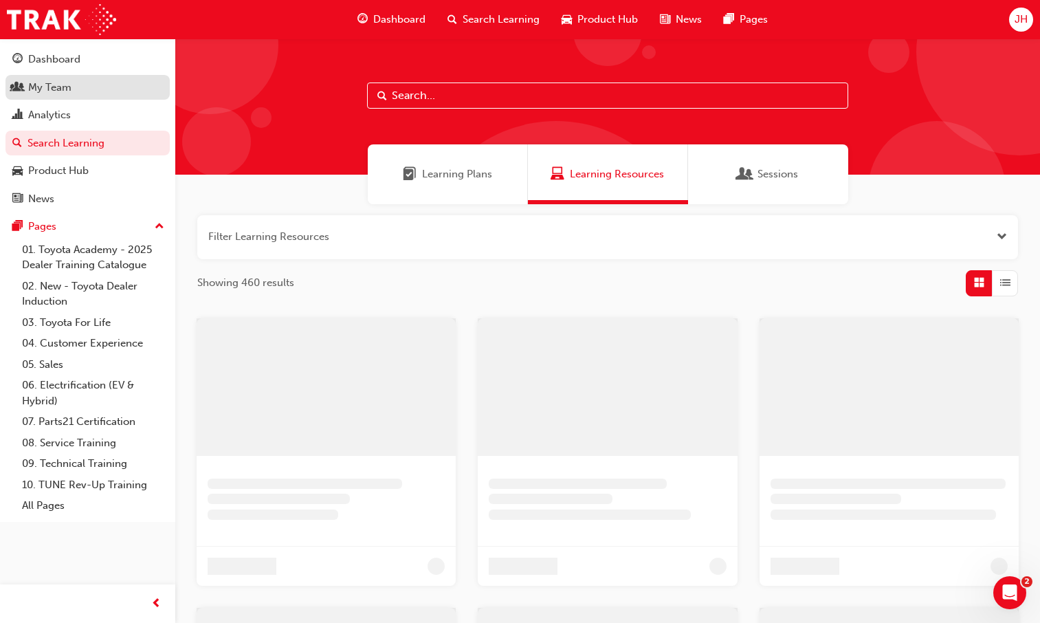
click at [67, 95] on div "My Team" at bounding box center [87, 87] width 151 height 17
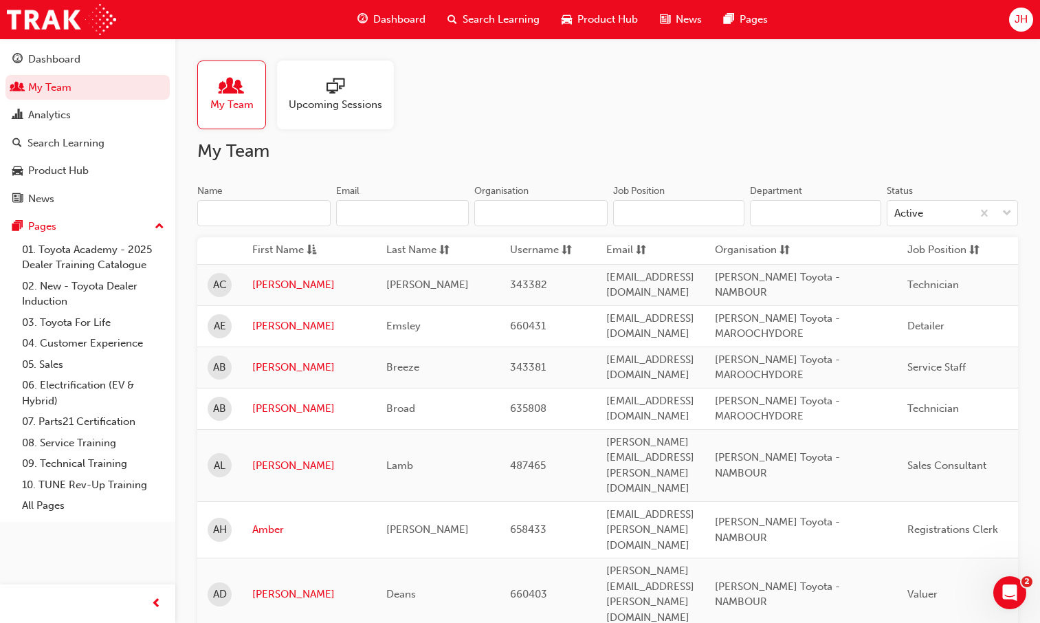
click at [280, 209] on input "Name" at bounding box center [263, 213] width 133 height 26
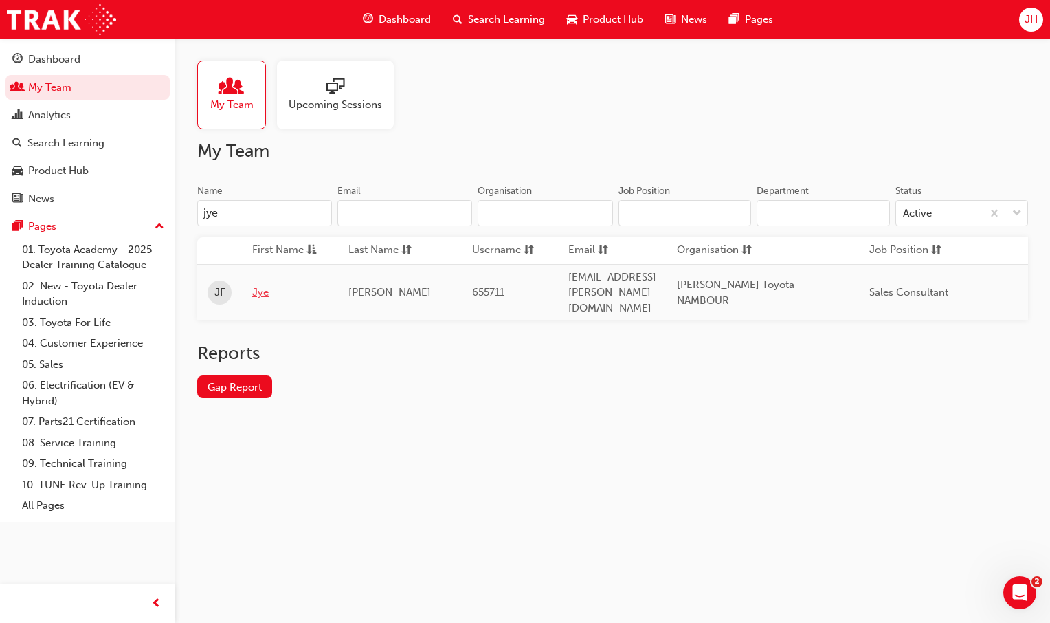
type input "jye"
click at [261, 285] on link "Jye" at bounding box center [290, 293] width 76 height 16
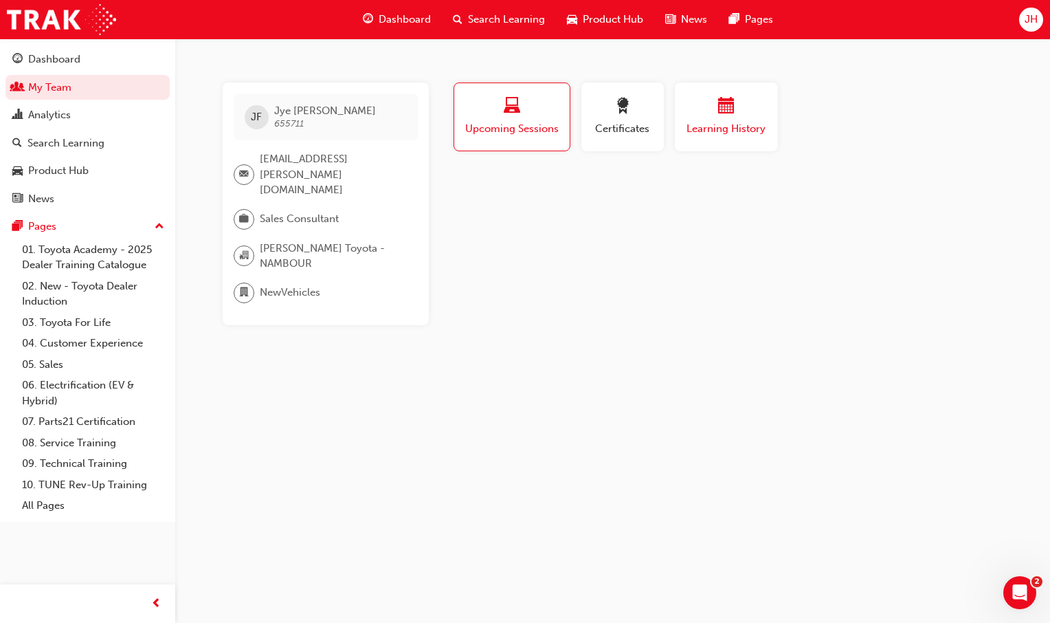
click at [730, 125] on span "Learning History" at bounding box center [726, 129] width 82 height 16
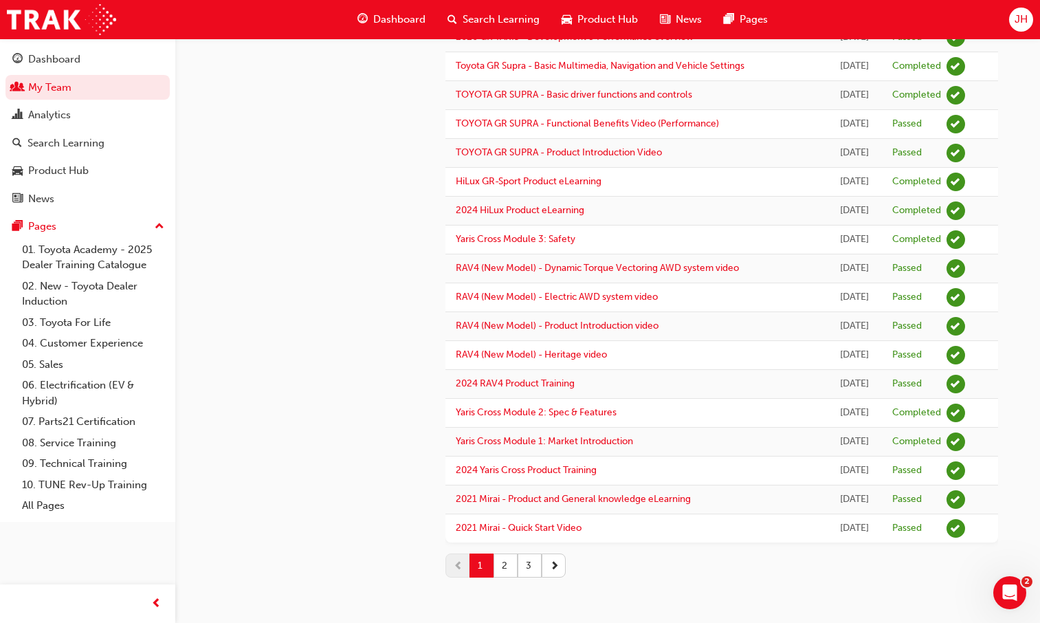
scroll to position [1321, 0]
click at [506, 564] on button "2" at bounding box center [506, 565] width 24 height 24
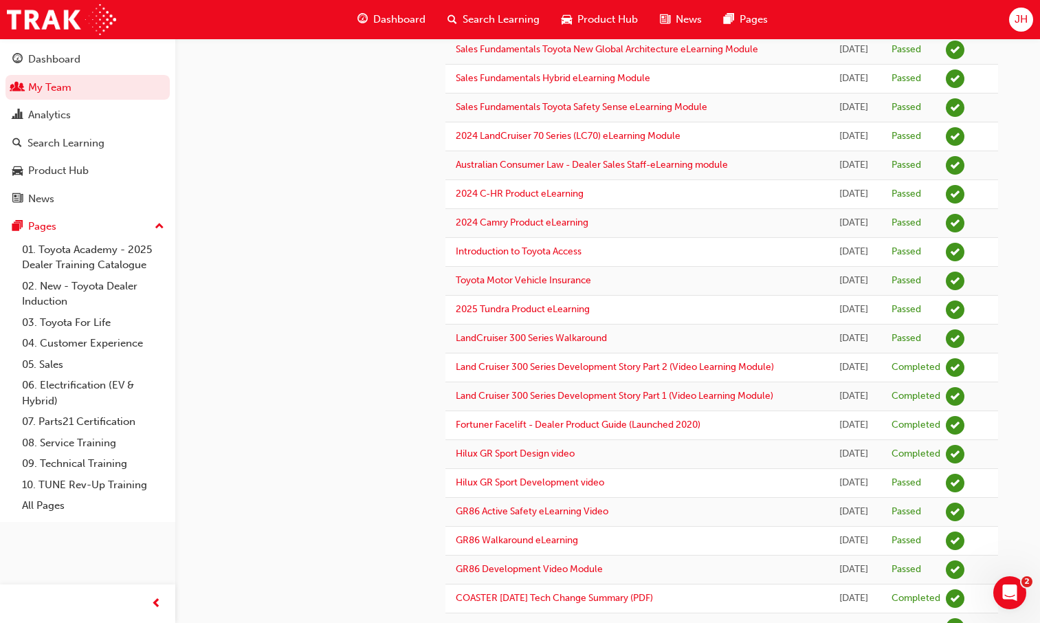
scroll to position [1111, 0]
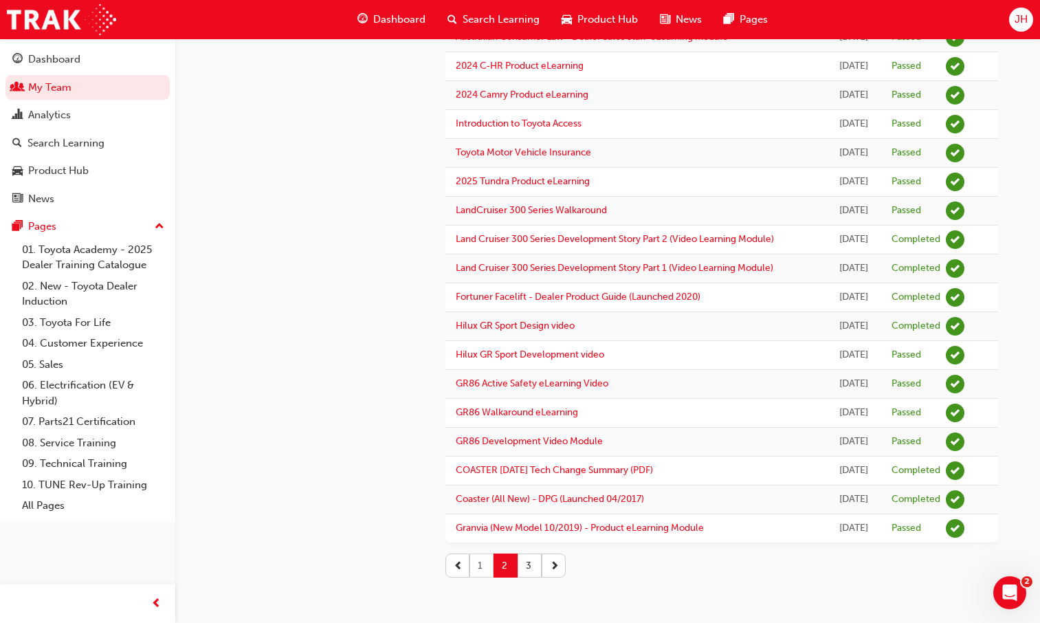
click at [480, 562] on button "1" at bounding box center [482, 565] width 24 height 24
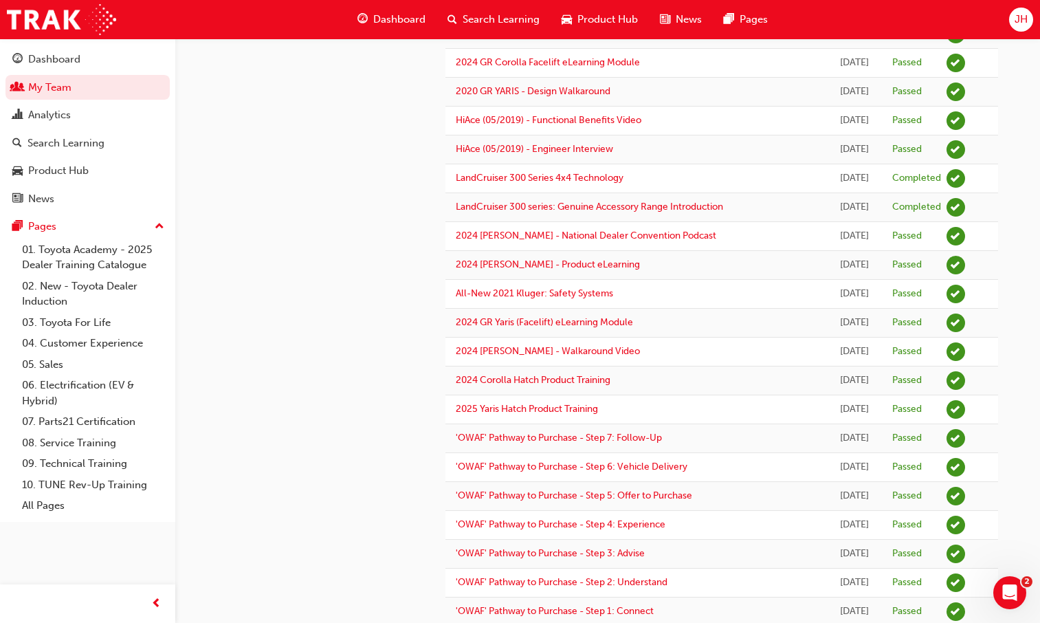
scroll to position [443, 0]
click at [52, 87] on link "My Team" at bounding box center [87, 87] width 164 height 25
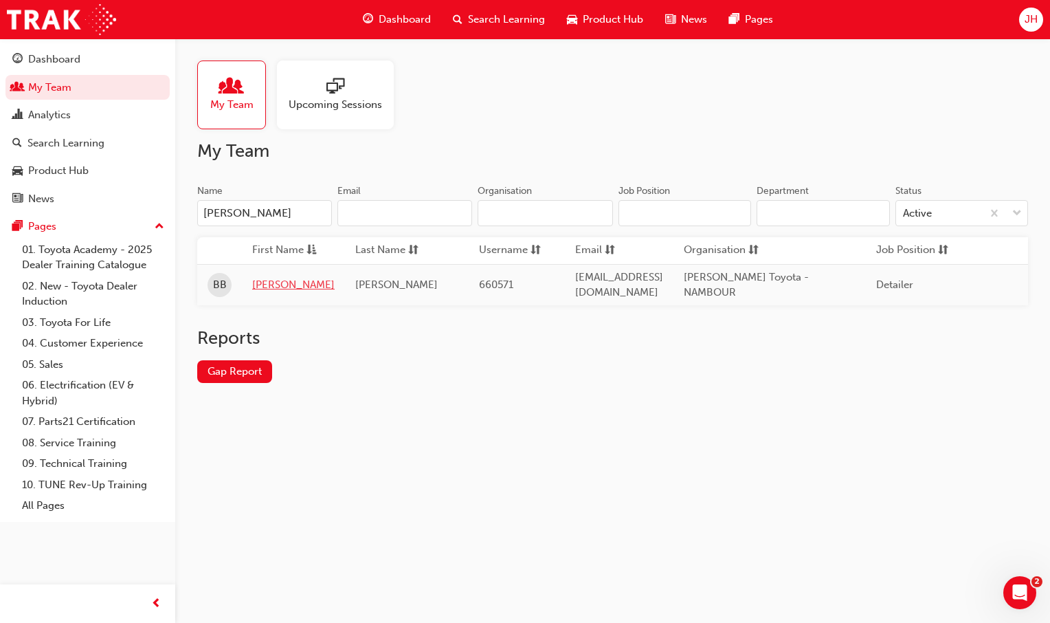
type input "[PERSON_NAME]"
click at [274, 287] on link "[PERSON_NAME]" at bounding box center [293, 285] width 82 height 16
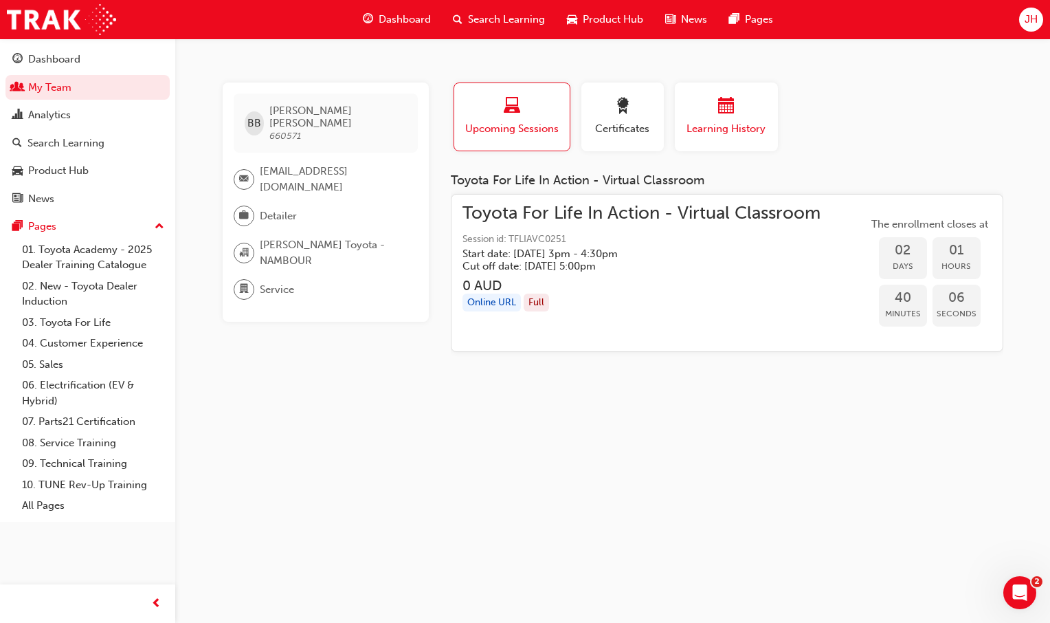
click at [732, 135] on span "Learning History" at bounding box center [726, 129] width 82 height 16
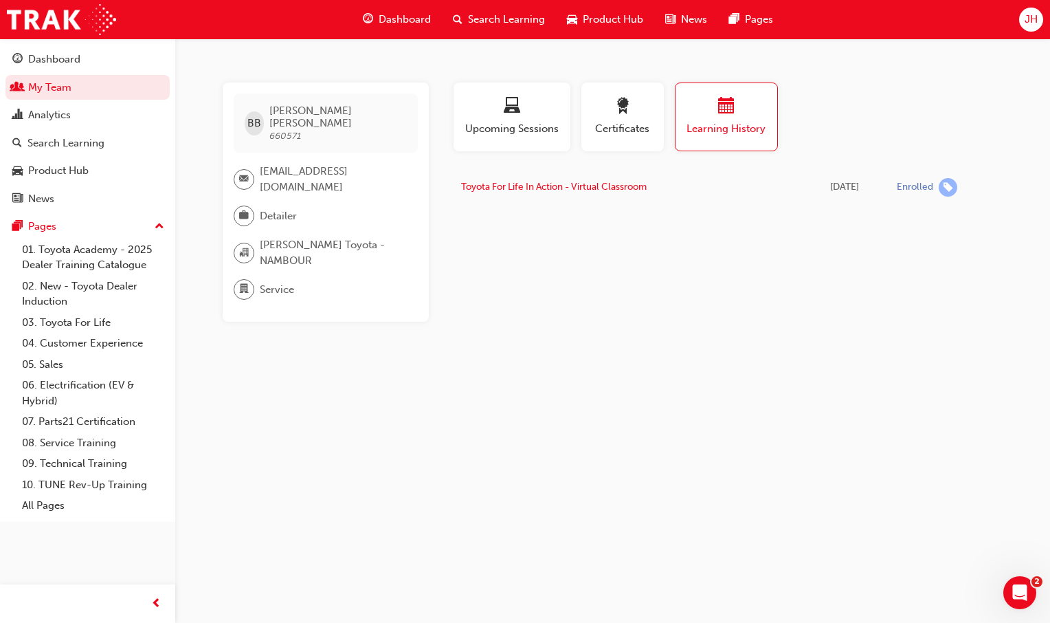
click at [586, 195] on td "Toyota For Life In Action - Virtual Classroom" at bounding box center [627, 187] width 352 height 28
click at [579, 184] on link "Toyota For Life In Action - Virtual Classroom" at bounding box center [554, 187] width 186 height 12
